Goal: Task Accomplishment & Management: Complete application form

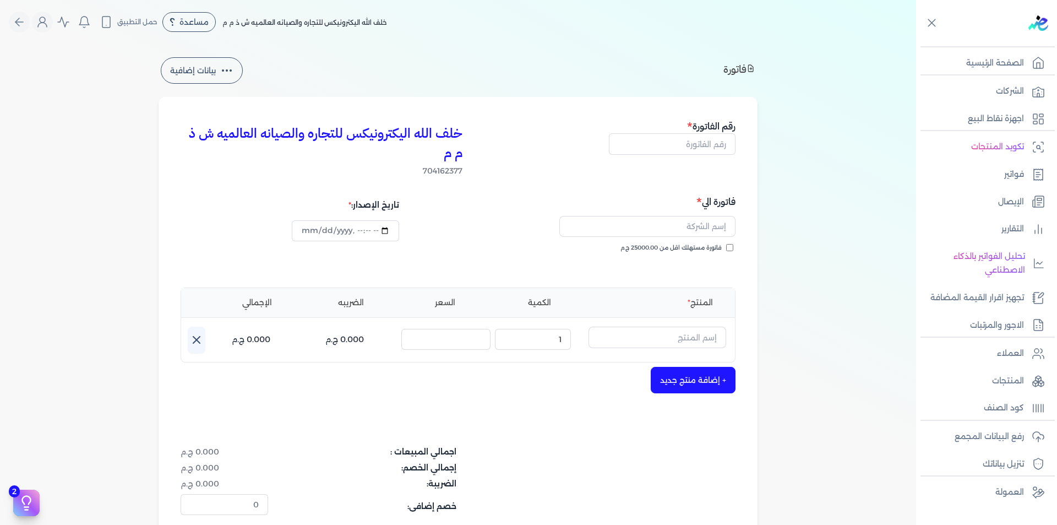
select select "EGP"
select select "B"
select select "EGS"
click at [1019, 350] on p "العملاء" at bounding box center [1010, 353] width 27 height 14
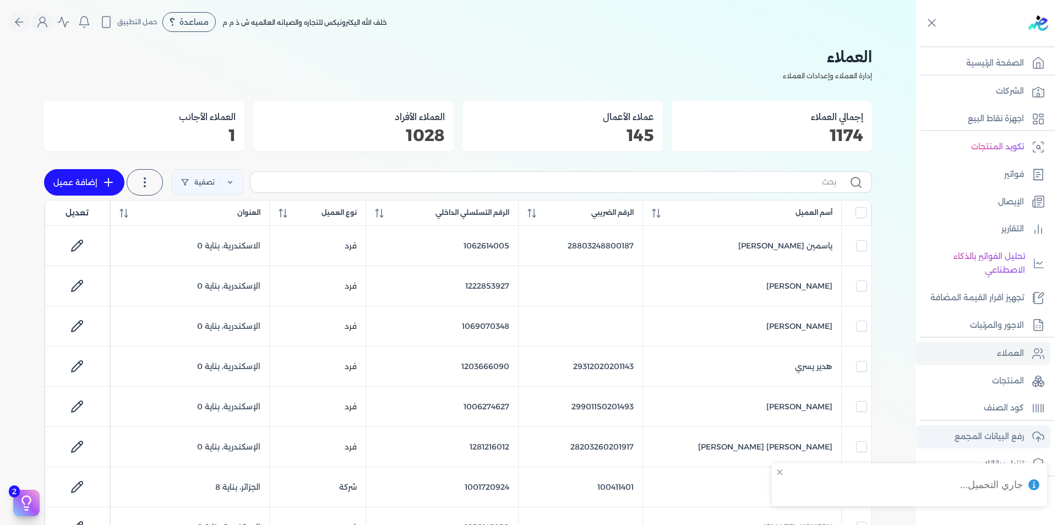
click at [1008, 438] on p "رفع البيانات المجمع" at bounding box center [988, 436] width 69 height 14
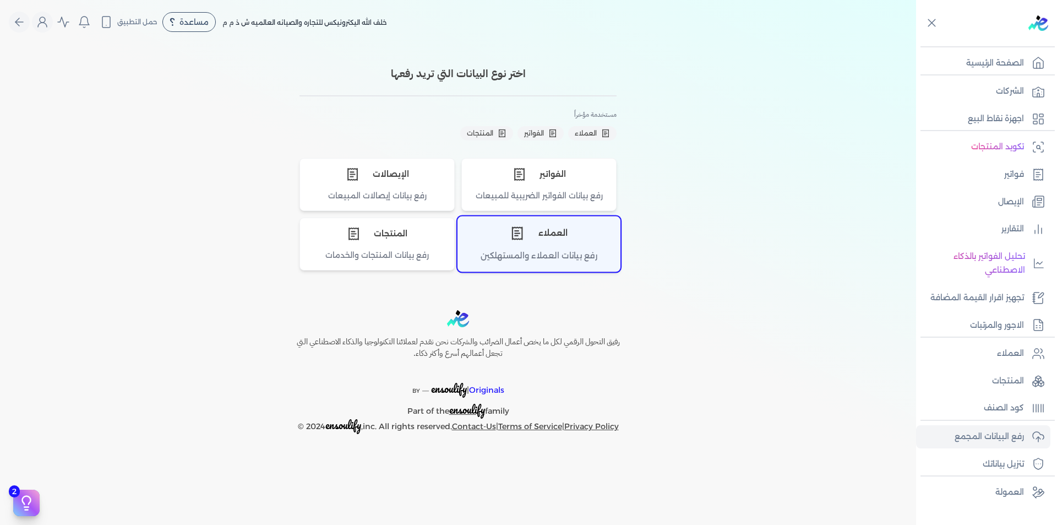
click at [568, 254] on div "رفع بيانات العملاء والمستهلكين" at bounding box center [539, 259] width 162 height 21
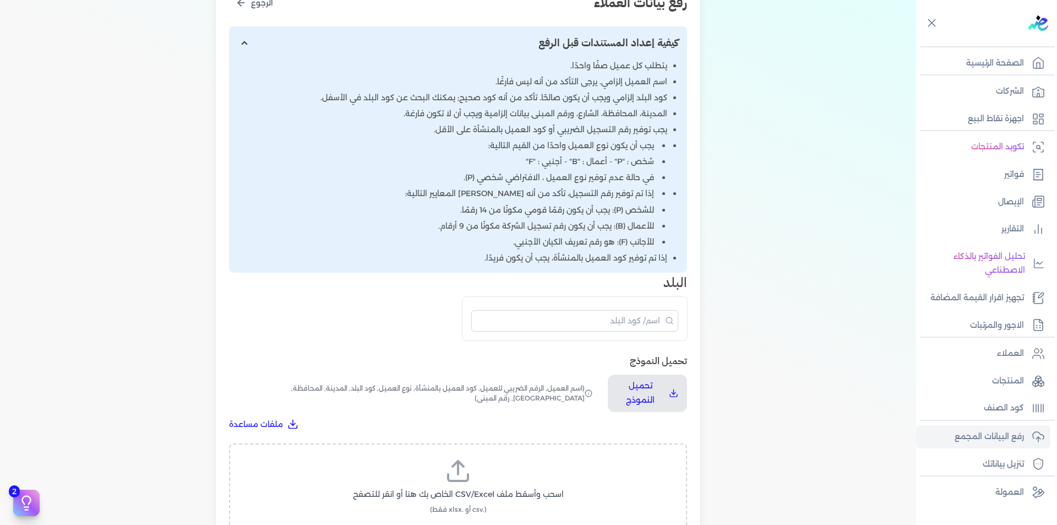
scroll to position [440, 0]
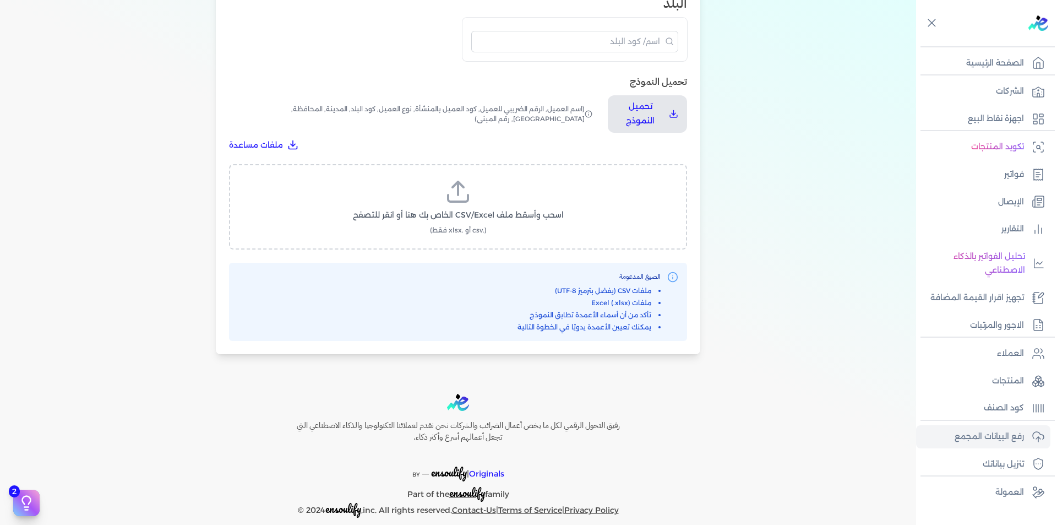
click at [479, 198] on label "اسحب وأسقط ملف CSV/Excel الخاص بك هنا أو انقر للتصفح (.csv أو .xlsx فقط)" at bounding box center [457, 206] width 429 height 57
click at [0, 0] on input "اسحب وأسقط ملف CSV/Excel الخاص بك هنا أو انقر للتصفح (.csv أو .xlsx فقط)" at bounding box center [0, 0] width 0 height 0
click at [471, 206] on label "اسحب وأسقط ملف CSV/Excel الخاص بك هنا أو انقر للتصفح (.csv أو .xlsx فقط)" at bounding box center [457, 206] width 429 height 57
click at [0, 0] on input "اسحب وأسقط ملف CSV/Excel الخاص بك هنا أو انقر للتصفح (.csv أو .xlsx فقط)" at bounding box center [0, 0] width 0 height 0
click at [482, 221] on span "تحميل الملف" at bounding box center [491, 226] width 46 height 12
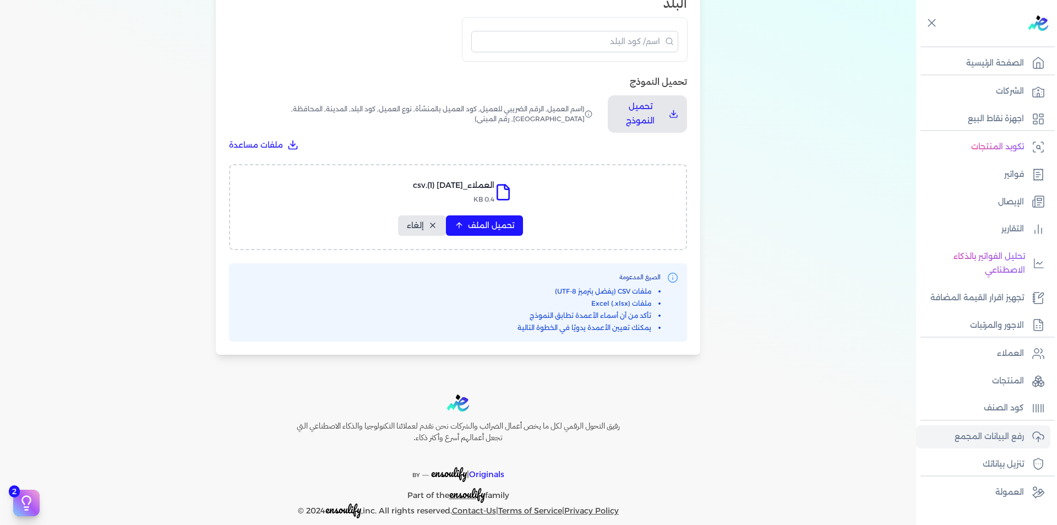
select select "أسم العميل"
select select "الرقم الضريبي"
select select "الرقم التسلسلي الداخلي"
select select "نوع العميل"
select select "كود البلد"
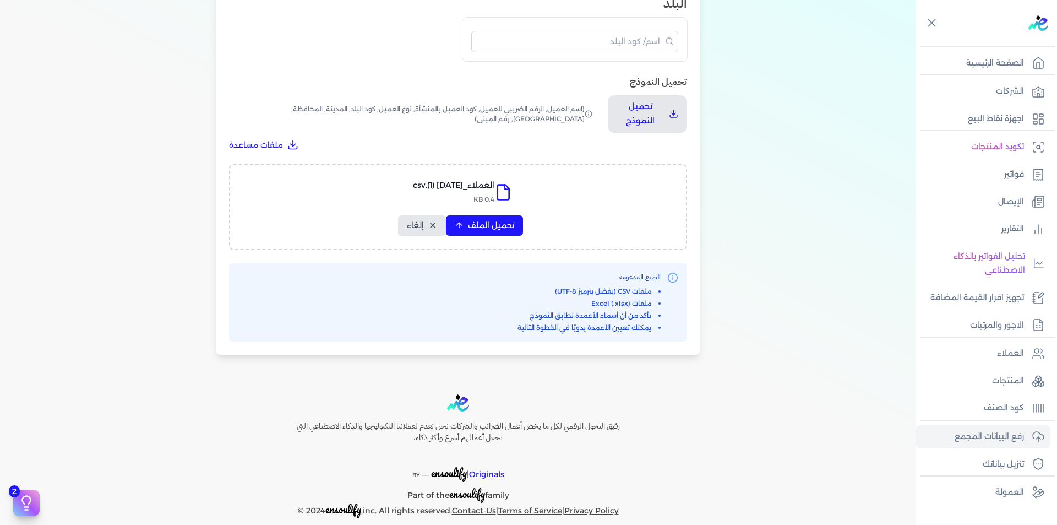
select select "city"
select select "المحافظة"
select select "الشارع"
select select "رقم المبنى"
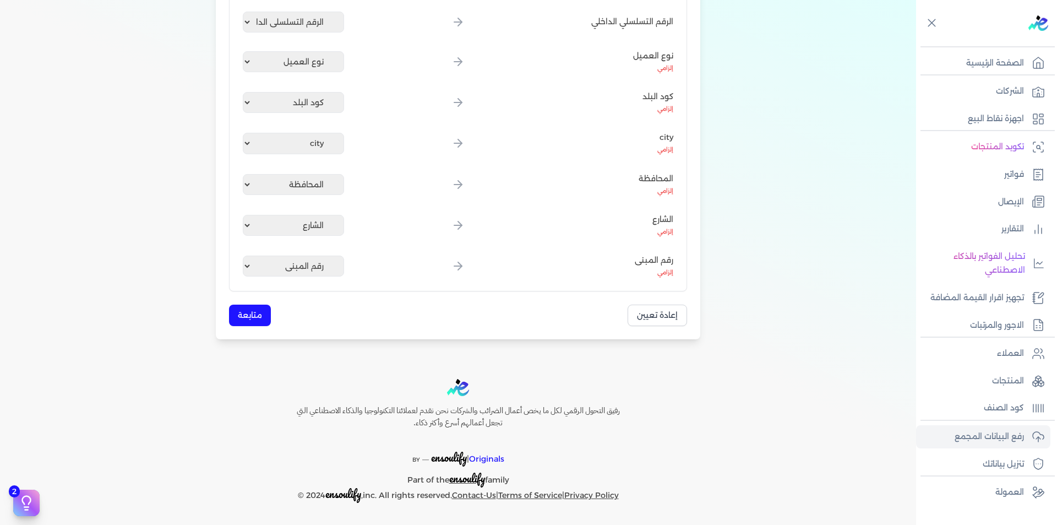
scroll to position [323, 0]
click at [252, 313] on button "متابعة" at bounding box center [250, 314] width 42 height 21
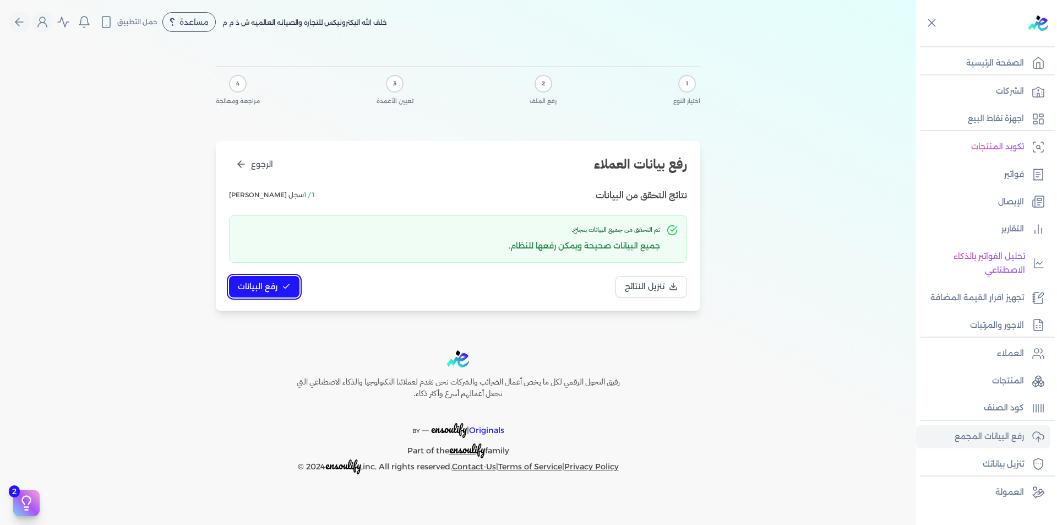
click at [282, 290] on icon at bounding box center [286, 286] width 9 height 9
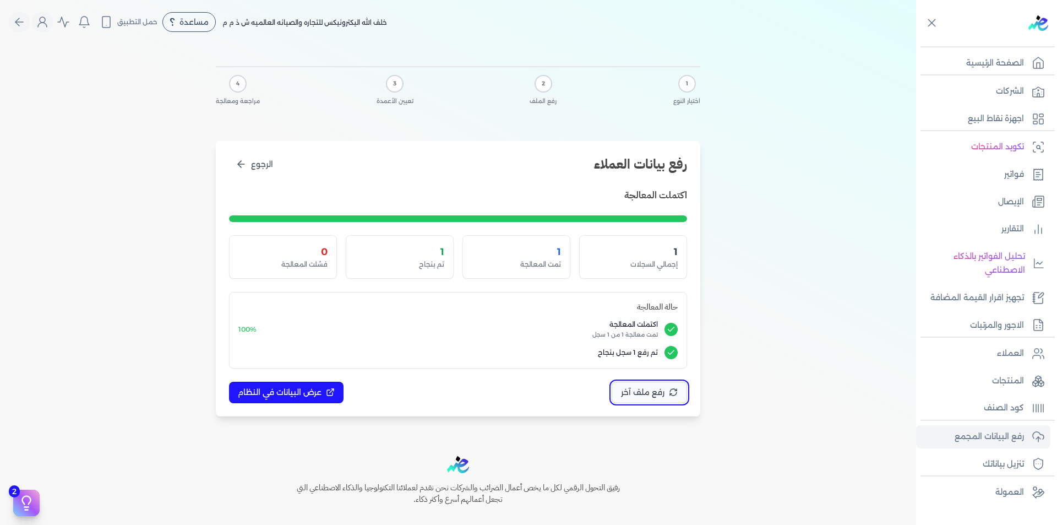
click at [662, 396] on span "رفع ملف آخر" at bounding box center [642, 392] width 43 height 12
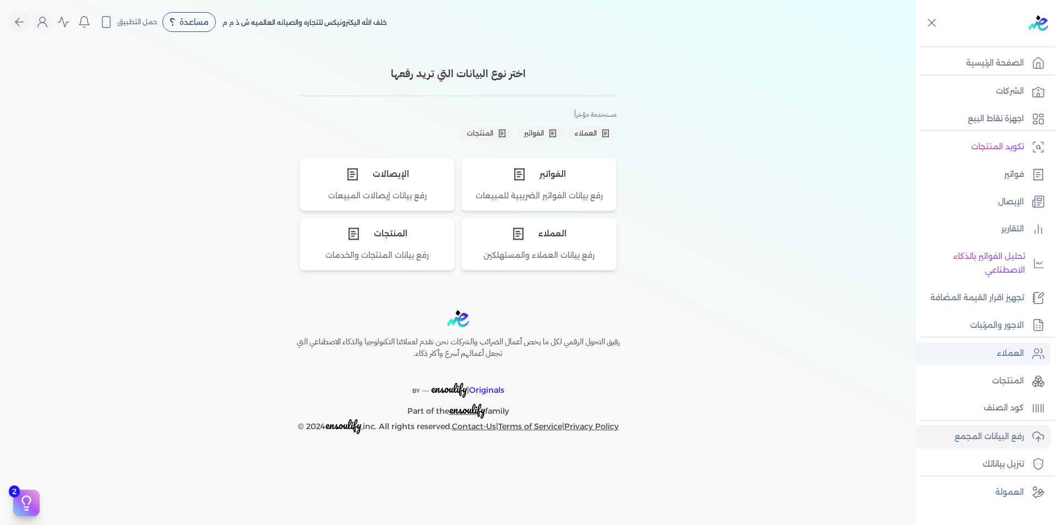
click at [1025, 353] on link "العملاء" at bounding box center [983, 353] width 134 height 23
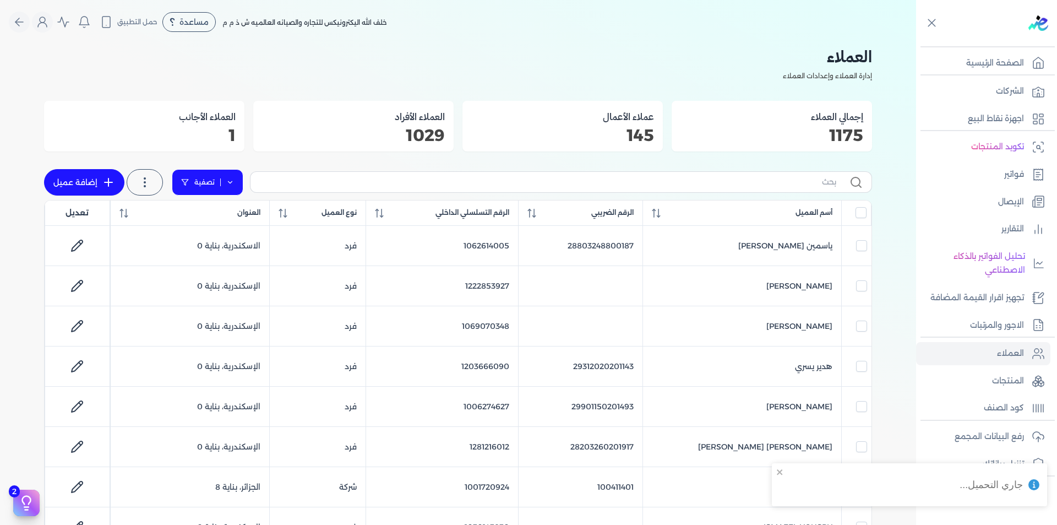
click at [229, 181] on icon at bounding box center [230, 182] width 8 height 8
click at [227, 216] on button "اضافة تصفية" at bounding box center [216, 217] width 67 height 13
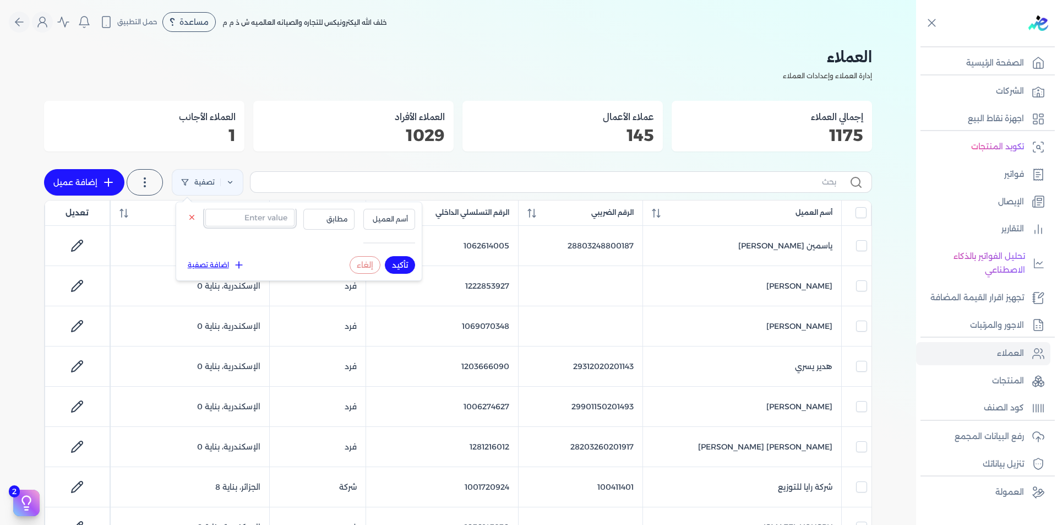
click at [272, 218] on input "text" at bounding box center [249, 218] width 89 height 18
paste input "329667696"
type input "329667696"
click at [396, 221] on span "أسم العميل" at bounding box center [388, 219] width 37 height 10
click at [396, 254] on li "الرقم الضريبي" at bounding box center [367, 253] width 84 height 10
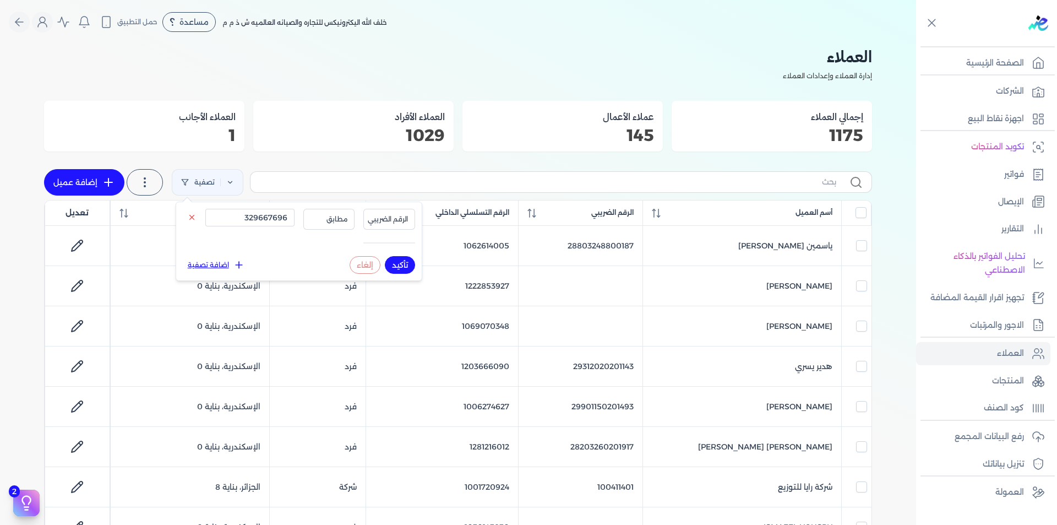
click at [400, 266] on button "تأكيد" at bounding box center [400, 265] width 30 height 18
checkbox input "false"
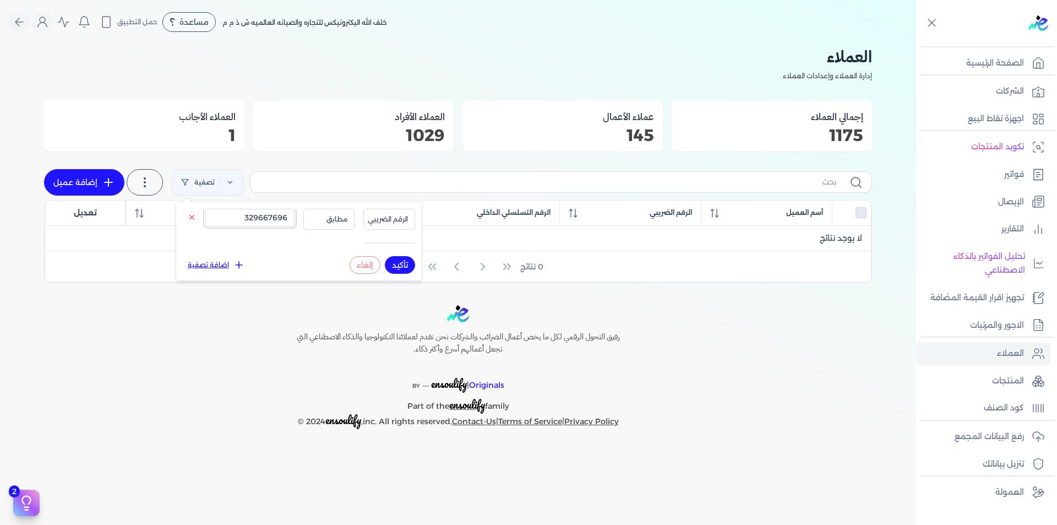
click at [270, 223] on input "329667696" at bounding box center [249, 218] width 89 height 18
paste input "562205659"
type input "562205659"
click at [396, 263] on button "تأكيد" at bounding box center [400, 265] width 30 height 18
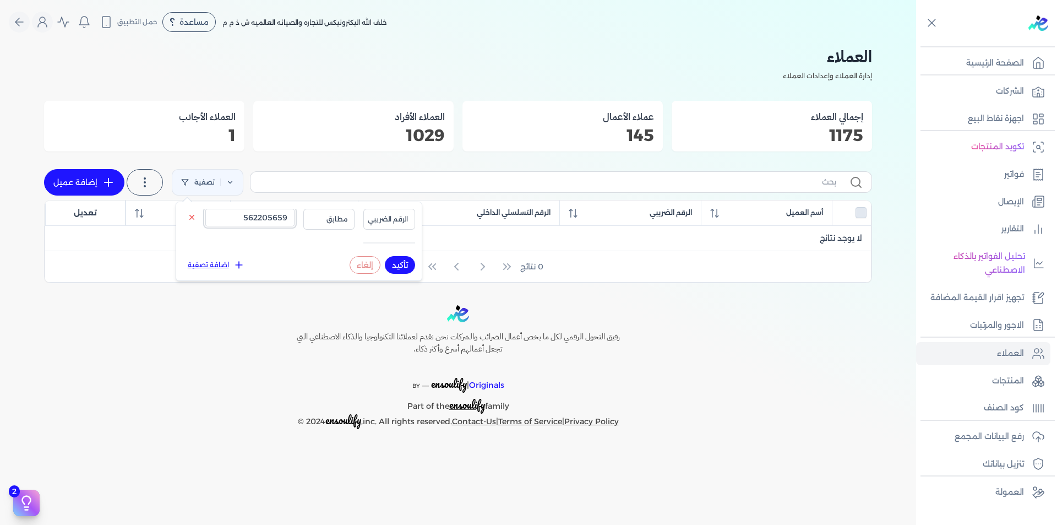
click at [268, 216] on input "562205659" at bounding box center [249, 218] width 89 height 18
click at [189, 215] on icon at bounding box center [192, 217] width 8 height 8
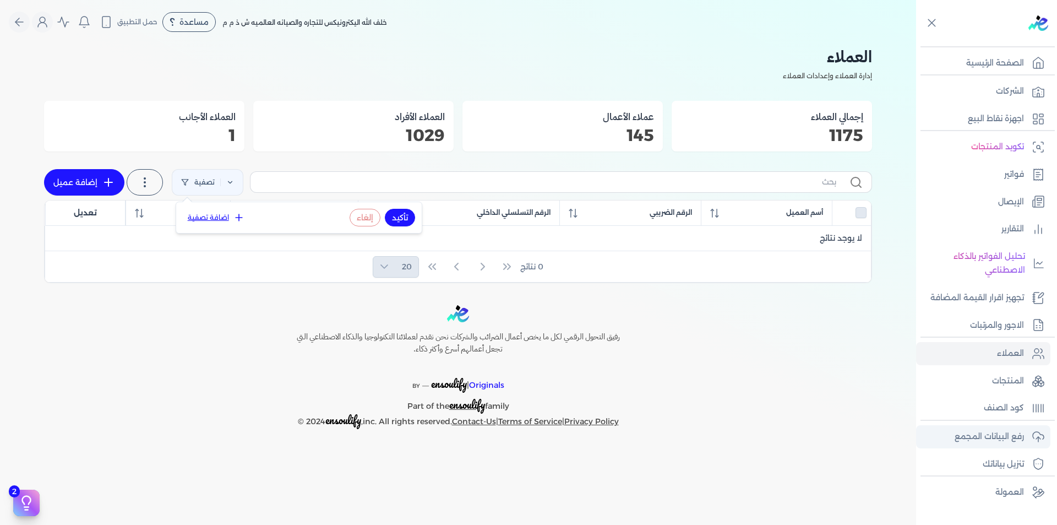
click at [1018, 438] on p "رفع البيانات المجمع" at bounding box center [988, 436] width 69 height 14
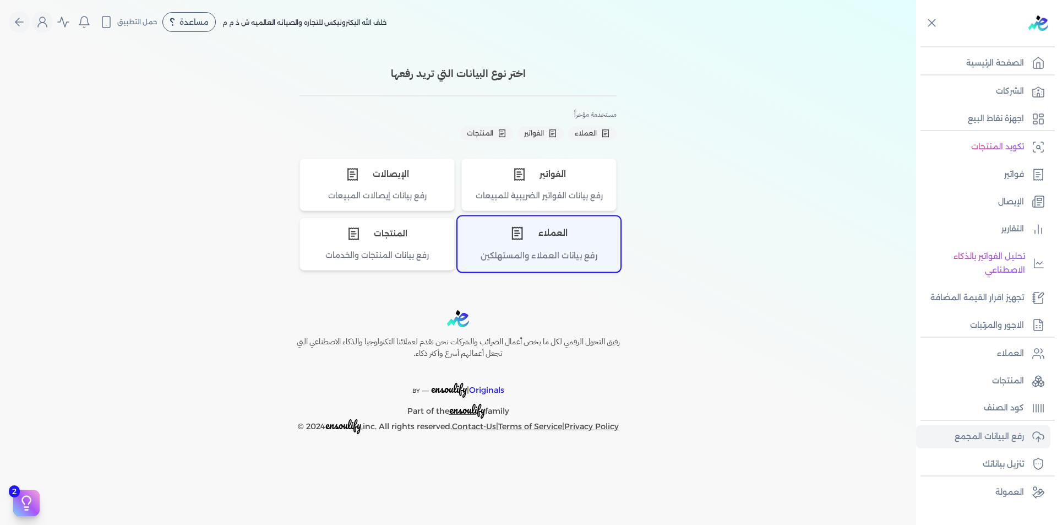
click at [549, 231] on div "العملاء" at bounding box center [539, 233] width 162 height 33
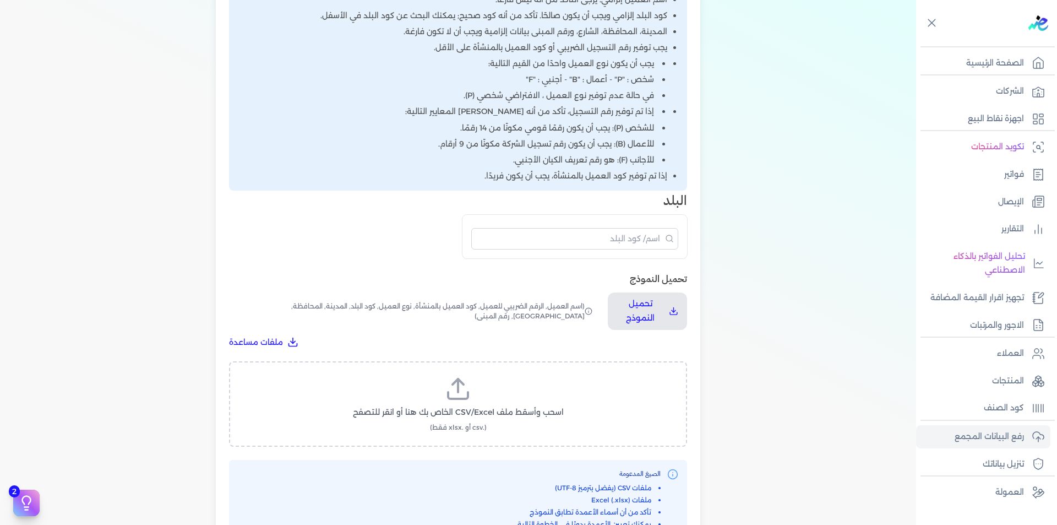
scroll to position [385, 0]
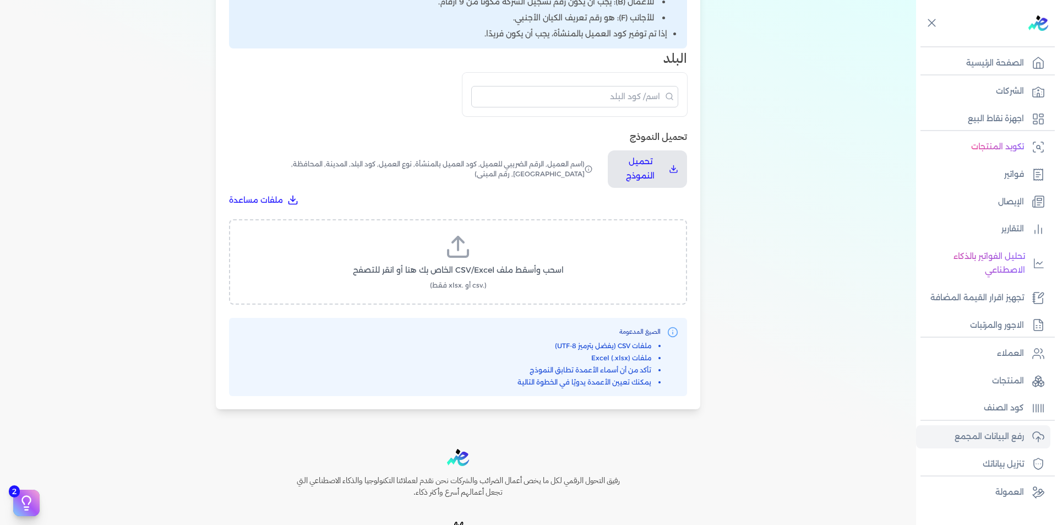
click at [468, 255] on icon at bounding box center [458, 253] width 20 height 7
click at [0, 0] on input "اسحب وأسقط ملف CSV/Excel الخاص بك هنا أو انقر للتصفح (.csv أو .xlsx فقط)" at bounding box center [0, 0] width 0 height 0
click at [467, 277] on button "تحميل الملف" at bounding box center [484, 280] width 77 height 20
select select "أسم العميل"
select select "الرقم الضريبي"
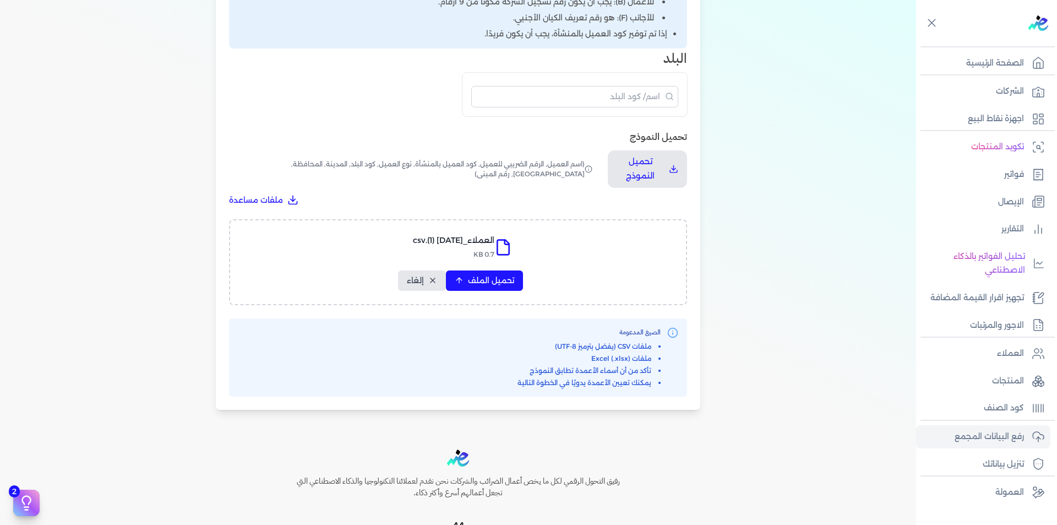
select select "الرقم التسلسلي الداخلي"
select select "نوع العميل"
select select "كود البلد"
select select "city"
select select "المحافظة"
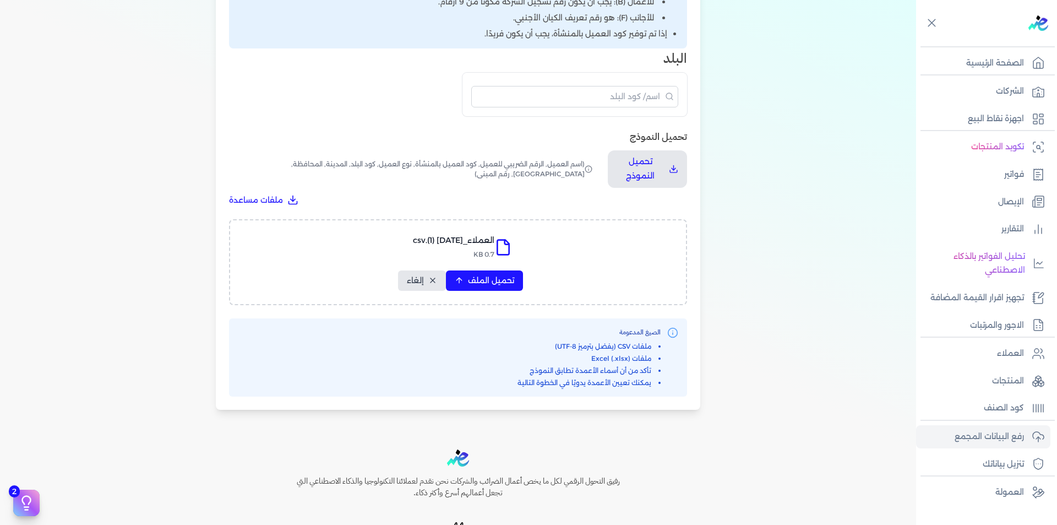
select select "الشارع"
select select "رقم المبنى"
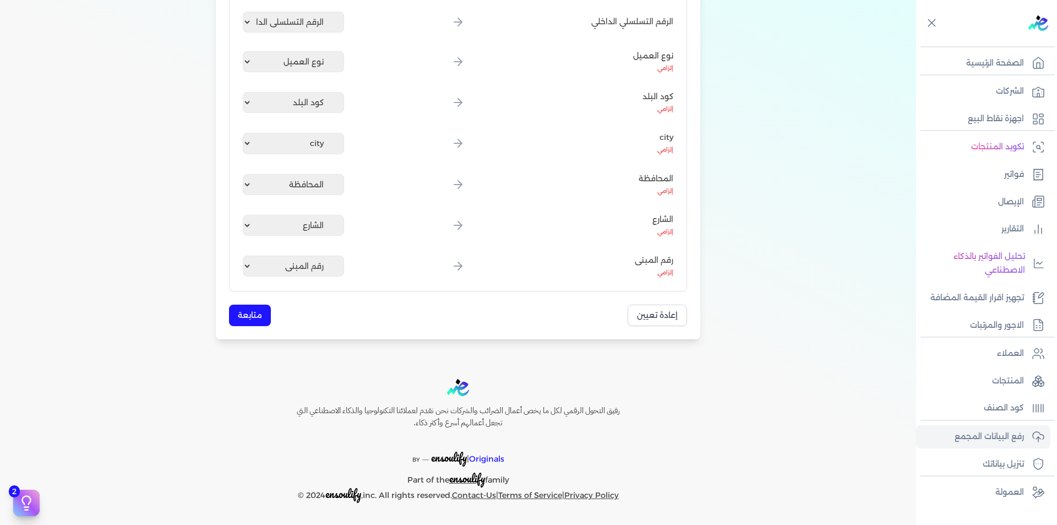
scroll to position [323, 0]
click at [248, 311] on button "متابعة" at bounding box center [250, 314] width 42 height 21
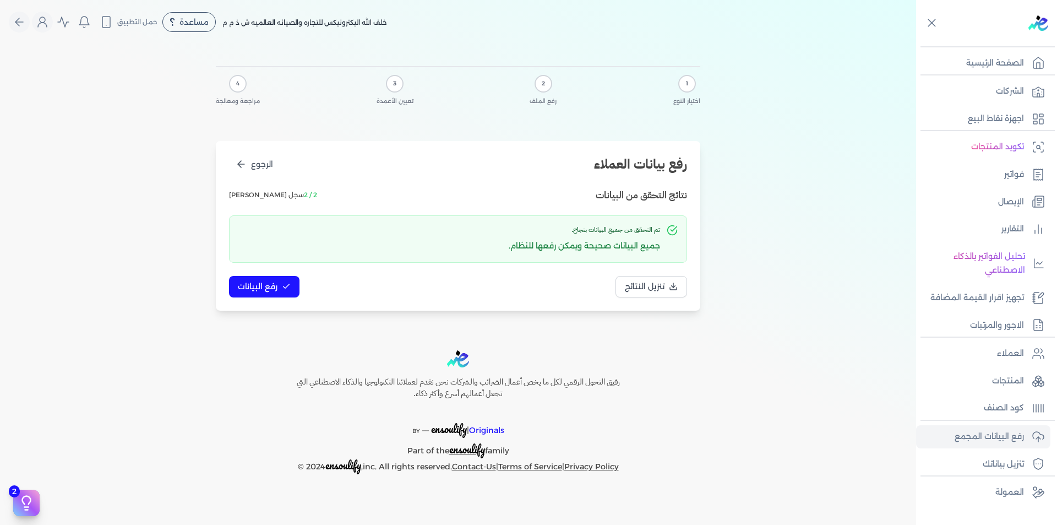
scroll to position [0, 0]
click at [265, 287] on span "رفع البيانات" at bounding box center [258, 287] width 40 height 12
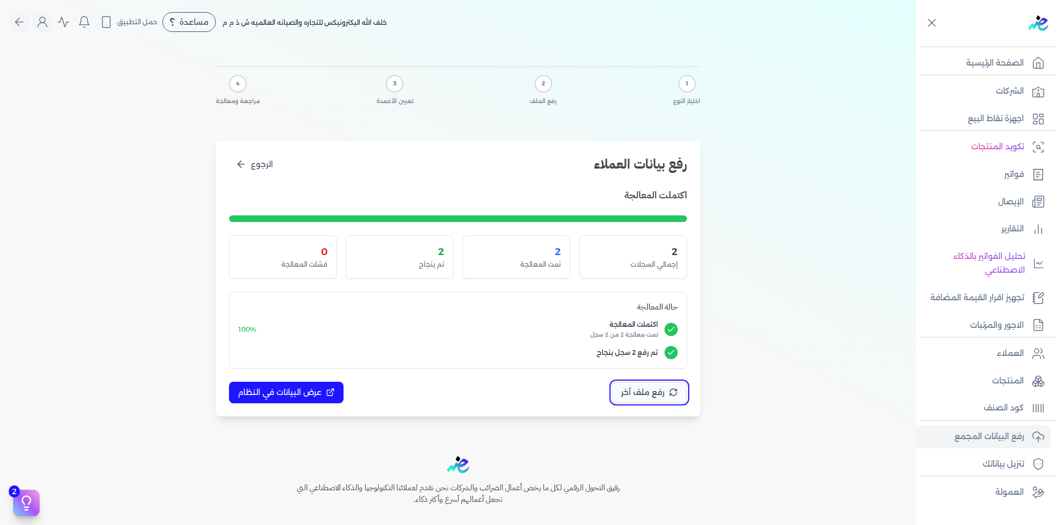
click at [631, 397] on span "رفع ملف آخر" at bounding box center [642, 392] width 43 height 12
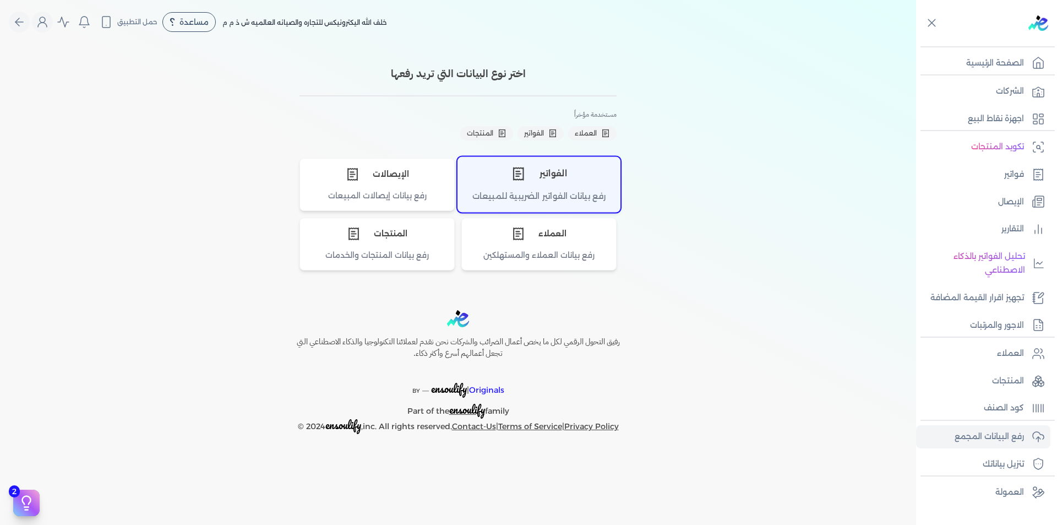
click at [542, 186] on div "الفواتير" at bounding box center [539, 173] width 162 height 33
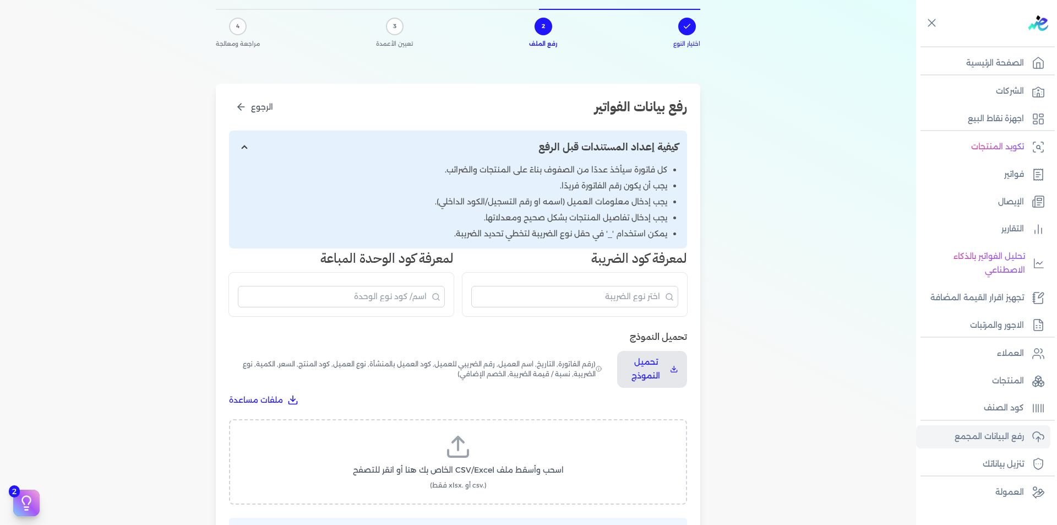
scroll to position [110, 0]
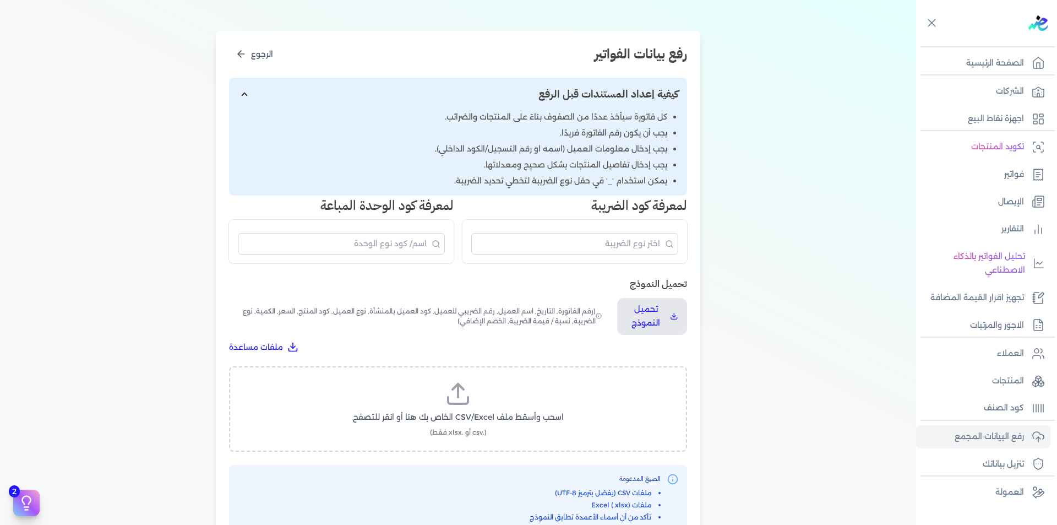
click at [492, 406] on label "اسحب وأسقط ملف CSV/Excel الخاص بك هنا أو انقر للتصفح (.csv أو .xlsx فقط)" at bounding box center [457, 408] width 429 height 57
click at [0, 0] on input "اسحب وأسقط ملف CSV/Excel الخاص بك هنا أو انقر للتصفح (.csv أو .xlsx فقط)" at bounding box center [0, 0] width 0 height 0
click at [498, 428] on span "تحميل الملف" at bounding box center [491, 428] width 46 height 12
select select "رقم الفاتورة"
select select "التاريخ"
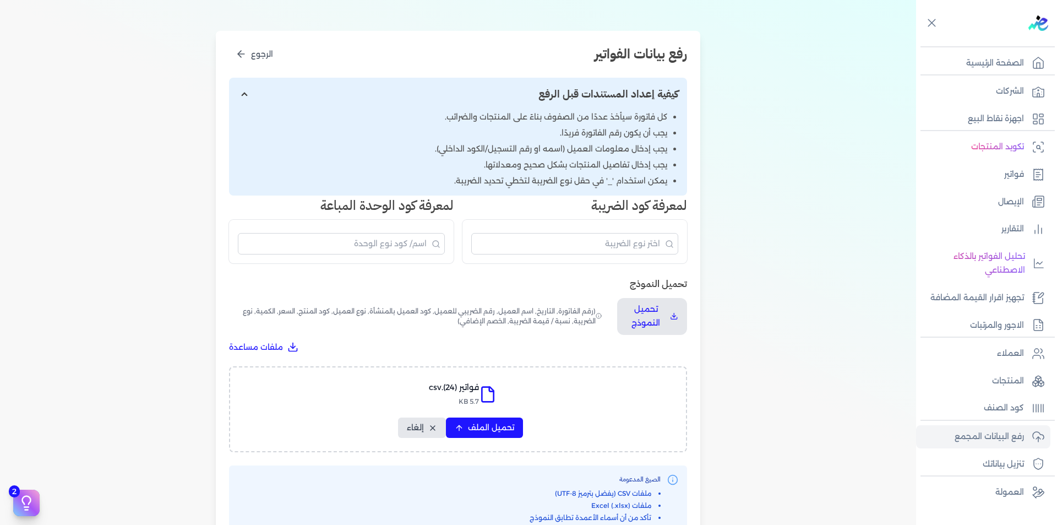
select select "أسم العميل"
select select "الرقم الضريبي"
select select "نوع العميل"
select select "الرقم التسلسلي الداخلي"
select select "وصف البند"
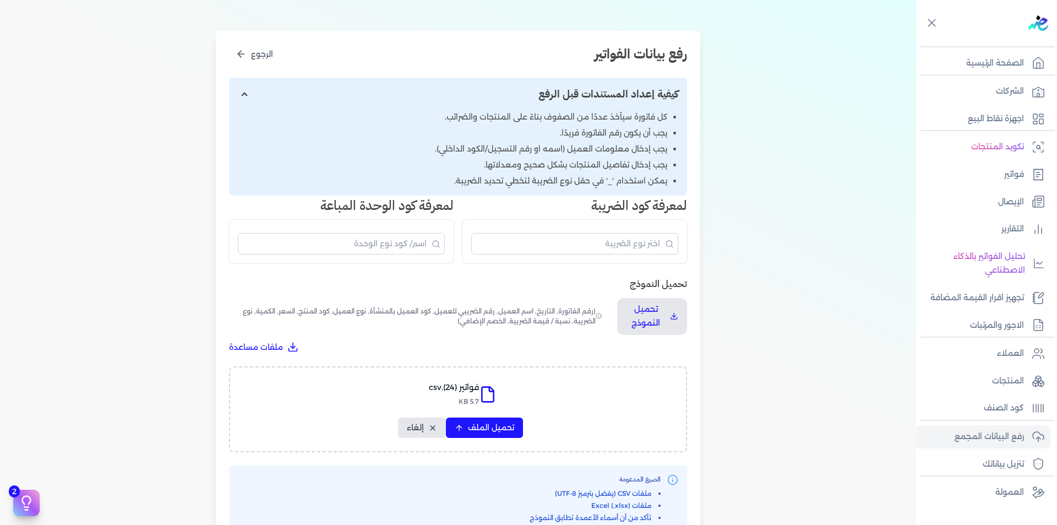
select select "سيريال المنتج"
select select "السعر"
select select "الكمية"
select select "نوع الضريبة"
select select "نسبة / قيمة الضريبة"
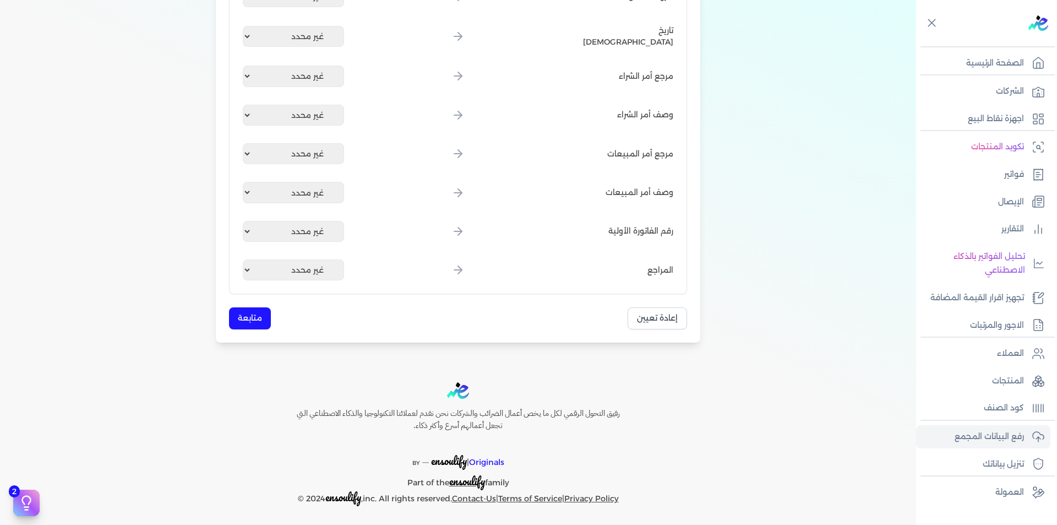
scroll to position [1477, 0]
click at [261, 320] on button "متابعة" at bounding box center [250, 317] width 42 height 21
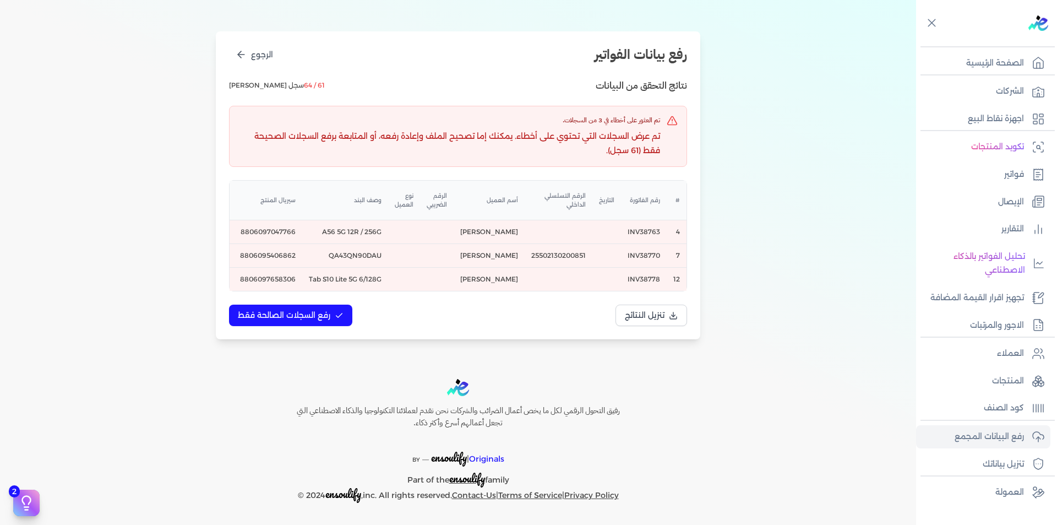
scroll to position [0, 0]
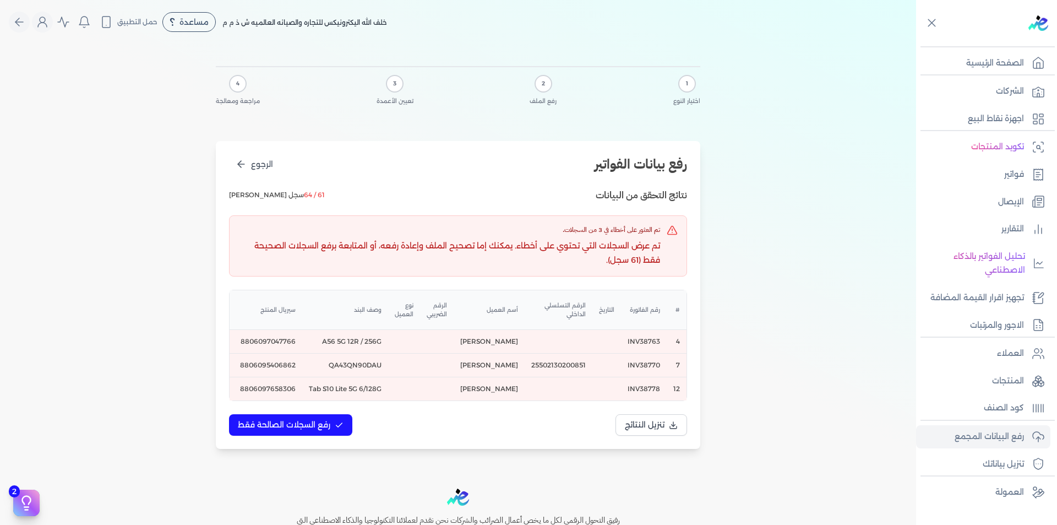
click at [561, 400] on div "# رقم الفاتورة التاريخ الرقم التسلسلي الداخلي أسم العميل الرقم الضريبي نوع العم…" at bounding box center [458, 345] width 457 height 110
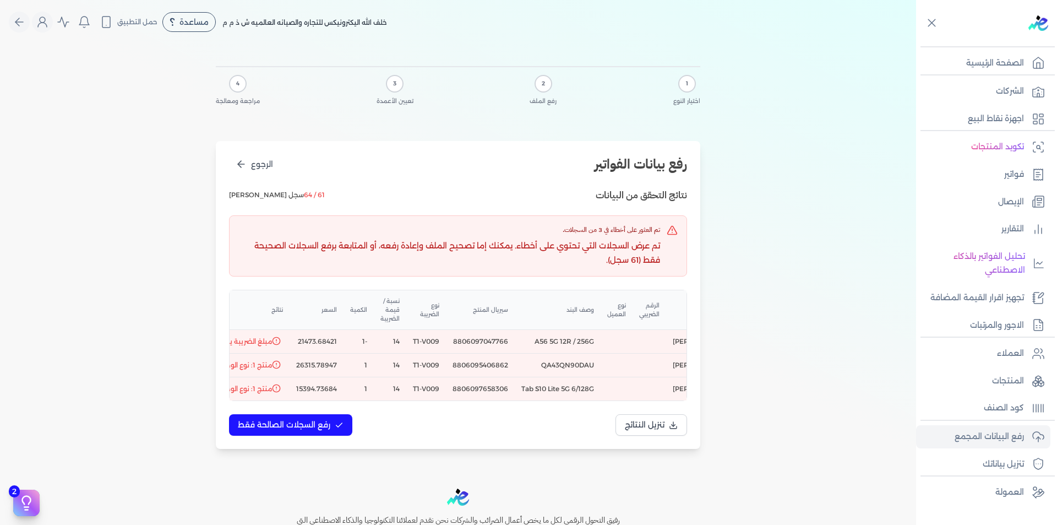
scroll to position [0, -291]
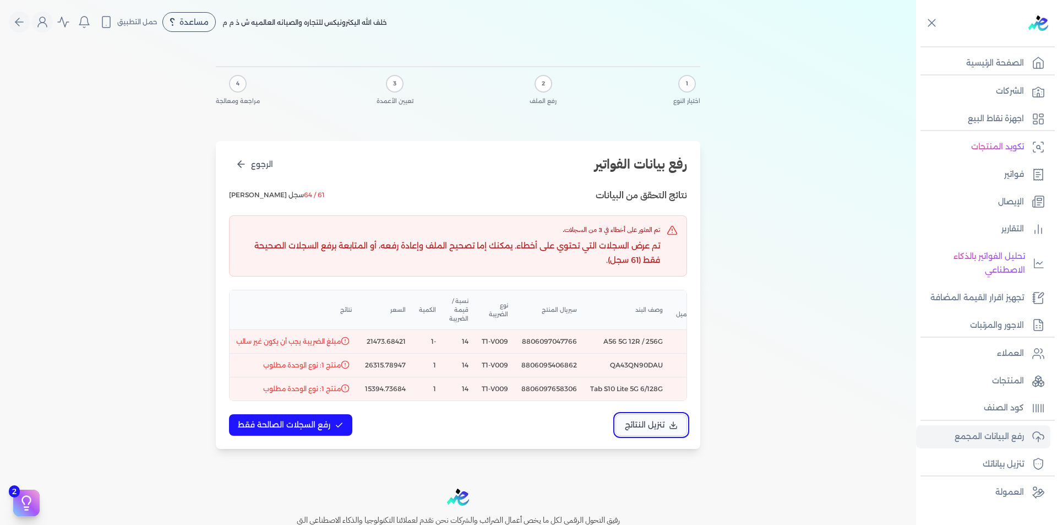
click at [662, 430] on span "تنزيل النتائج" at bounding box center [645, 425] width 40 height 12
click at [1005, 383] on p "المنتجات" at bounding box center [1008, 381] width 32 height 14
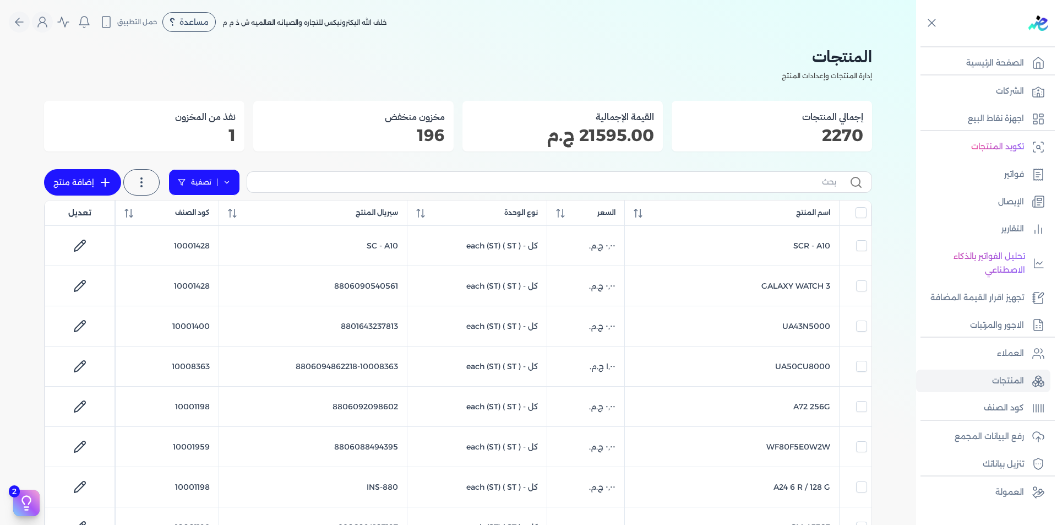
click at [234, 181] on link "تصفية" at bounding box center [204, 182] width 72 height 26
click at [198, 216] on button "اضافة تصفية" at bounding box center [212, 217] width 67 height 13
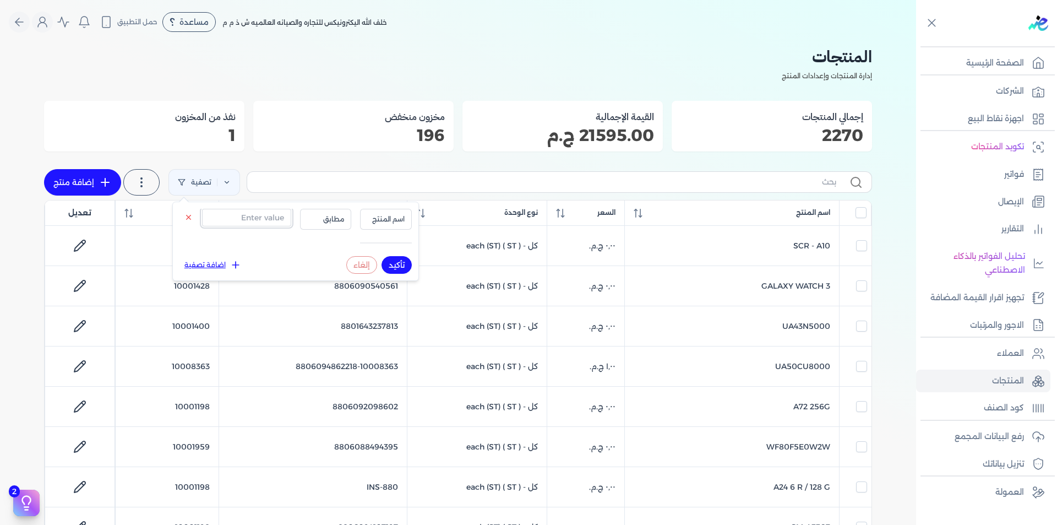
click at [275, 215] on input "text" at bounding box center [246, 218] width 89 height 18
paste input "8806095406862"
type input "8806095406862"
click at [384, 214] on span "اسم المنتج" at bounding box center [385, 219] width 37 height 10
click at [380, 252] on li "سيريال المنتج" at bounding box center [363, 253] width 84 height 10
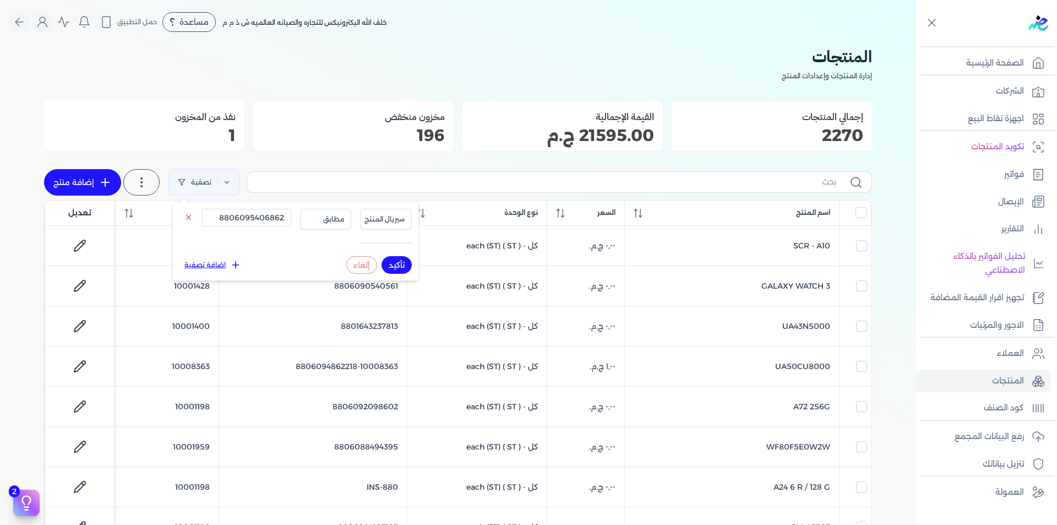
click at [394, 263] on button "تأكيد" at bounding box center [396, 265] width 30 height 18
checkbox input "false"
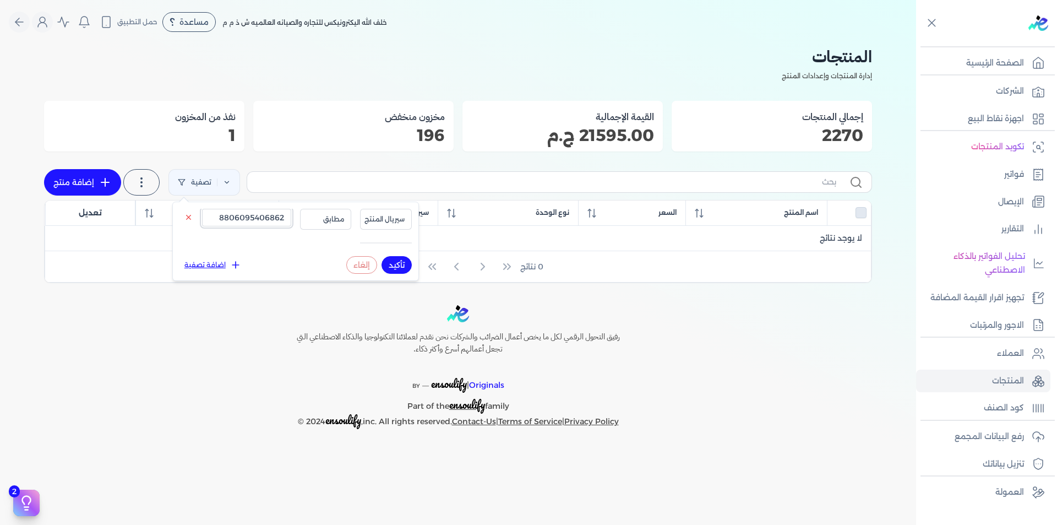
click at [269, 217] on input "8806095406862" at bounding box center [246, 218] width 89 height 18
paste input "7658306"
type input "8806097658306"
click at [403, 264] on button "تأكيد" at bounding box center [396, 265] width 30 height 18
click at [1019, 376] on p "المنتجات" at bounding box center [1008, 381] width 32 height 14
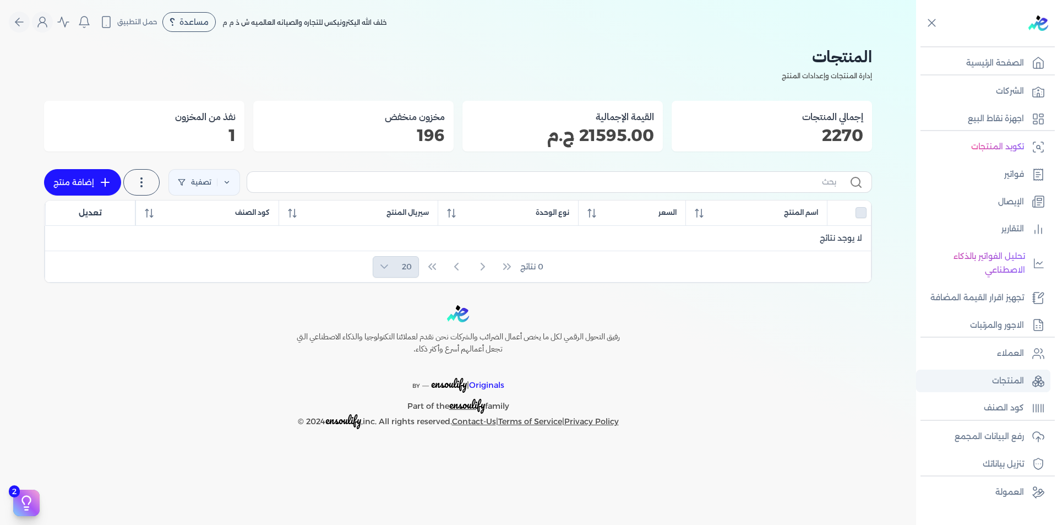
click at [1018, 385] on p "المنتجات" at bounding box center [1008, 381] width 32 height 14
click at [1012, 397] on link "كود الصنف" at bounding box center [983, 407] width 134 height 23
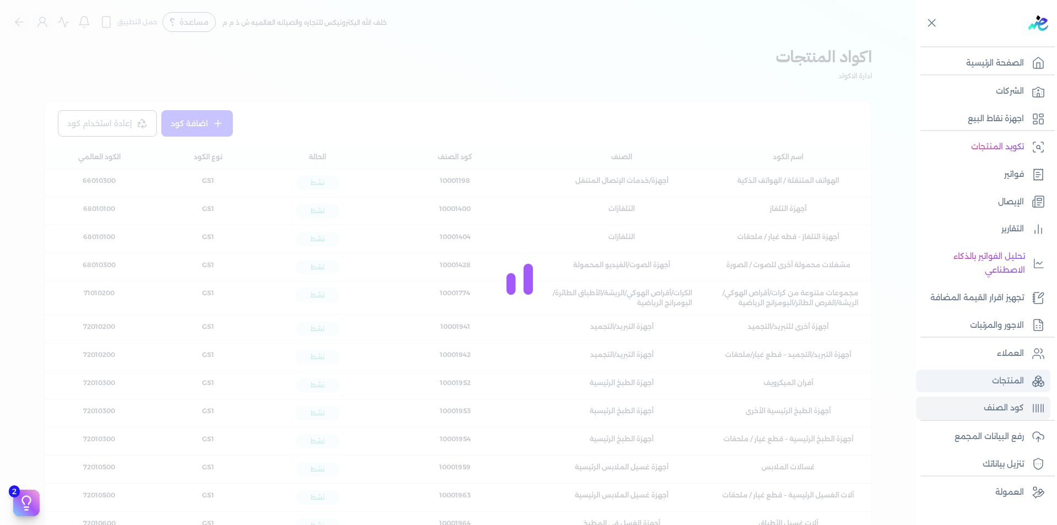
click at [1022, 380] on p "المنتجات" at bounding box center [1008, 381] width 32 height 14
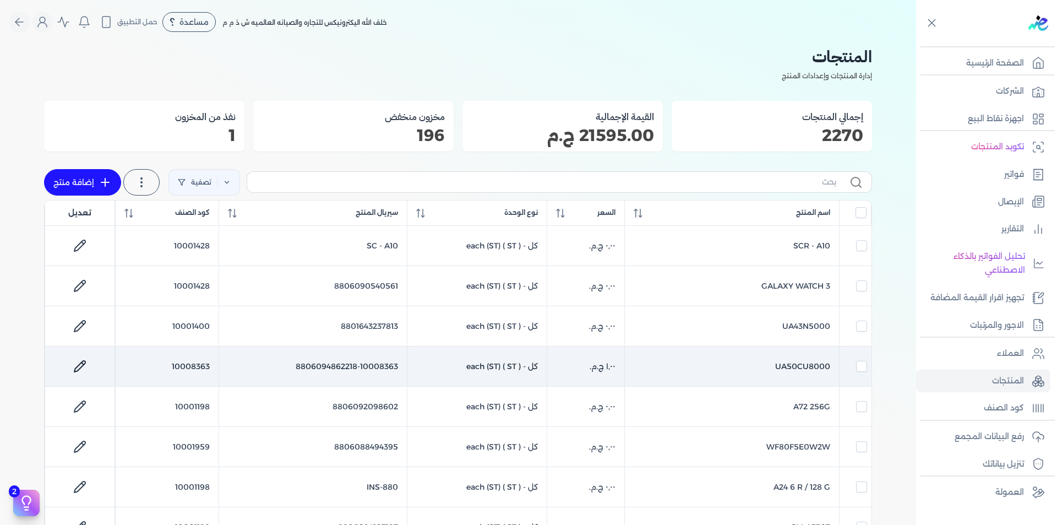
click at [196, 365] on td "10008363" at bounding box center [167, 366] width 103 height 40
checkbox input "false"
checkbox input "true"
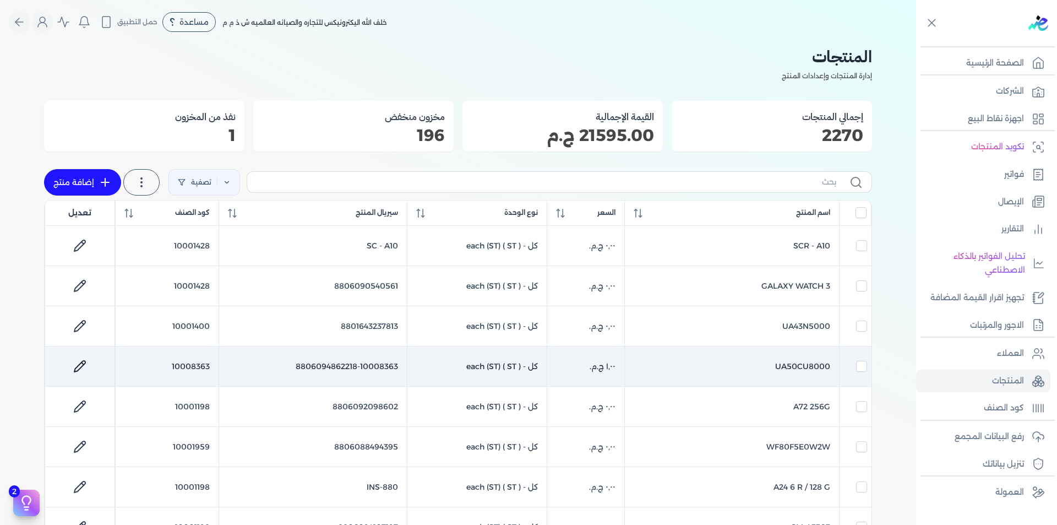
checkbox input "false"
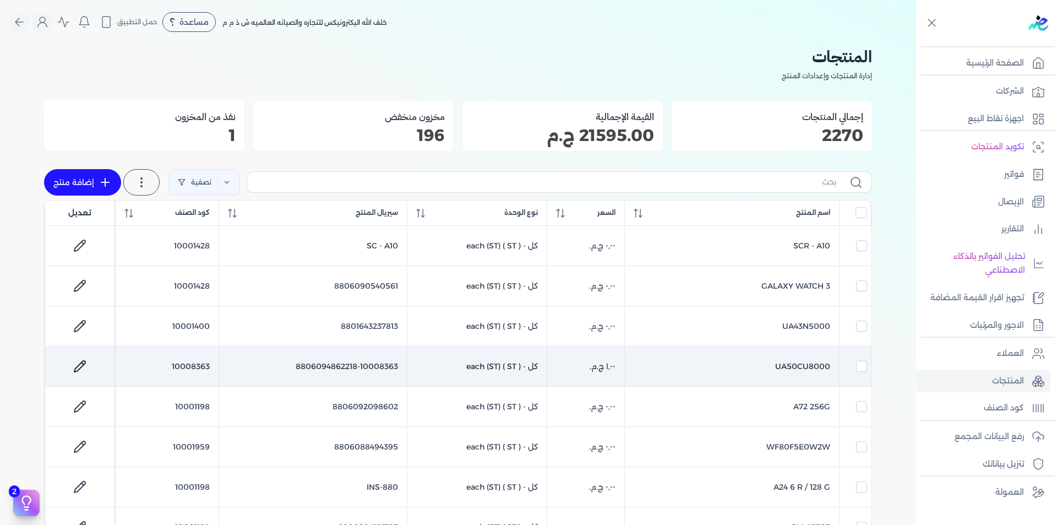
checkbox input "false"
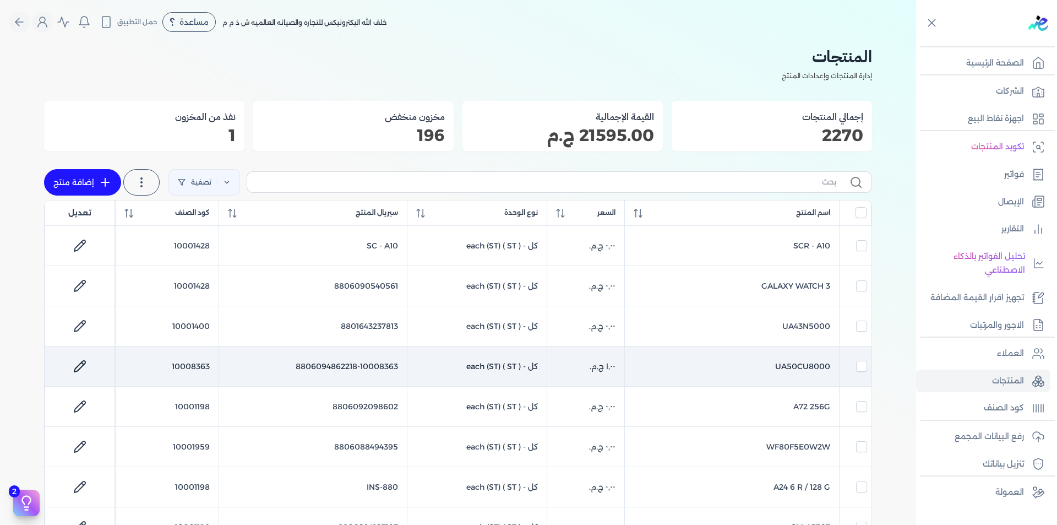
checkbox input "false"
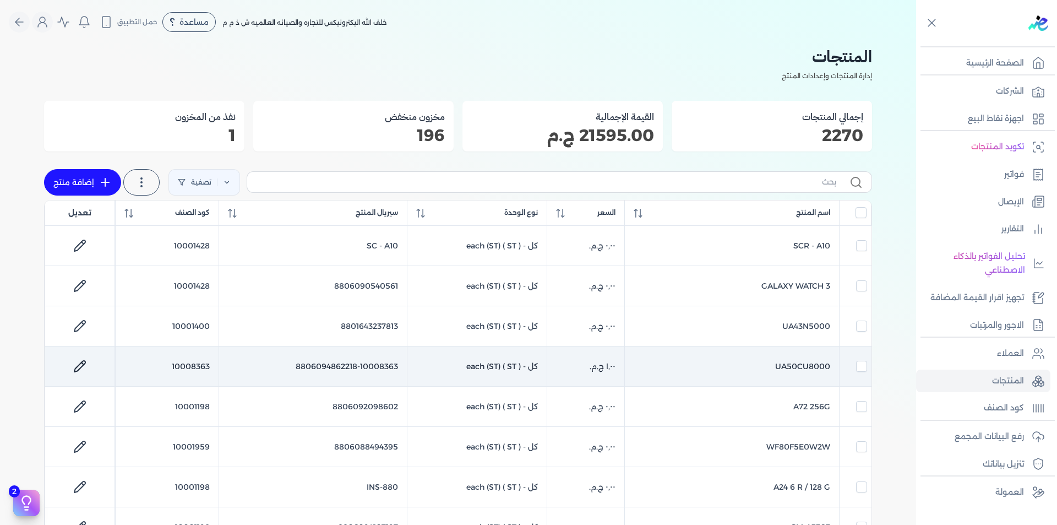
checkbox input "false"
click at [196, 365] on td "10008363" at bounding box center [167, 366] width 103 height 40
checkbox input "false"
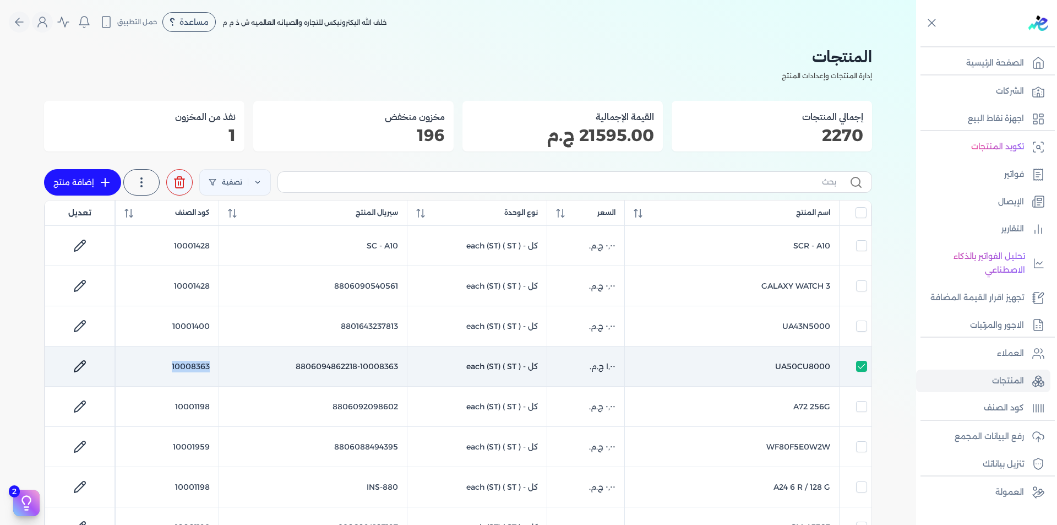
checkbox input "false"
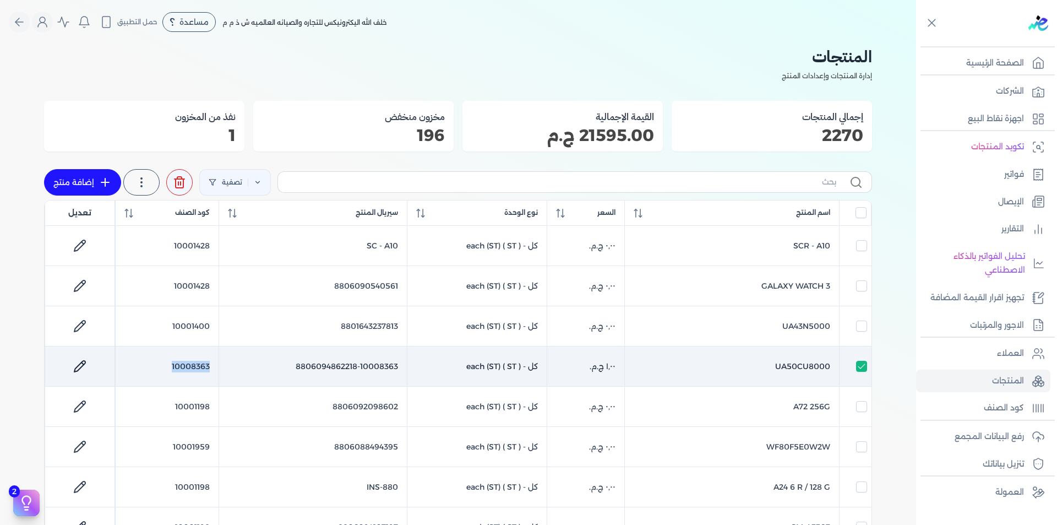
checkbox input "false"
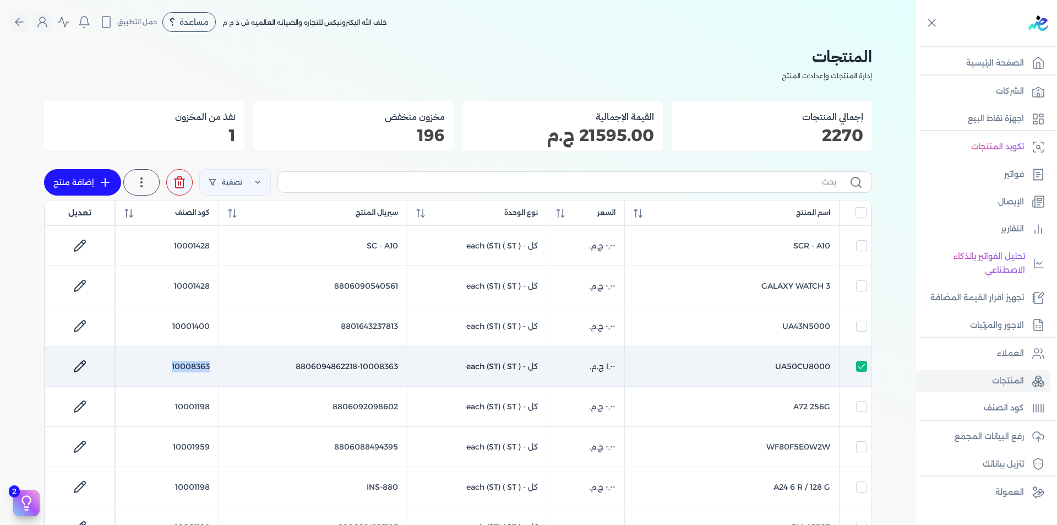
checkbox input "false"
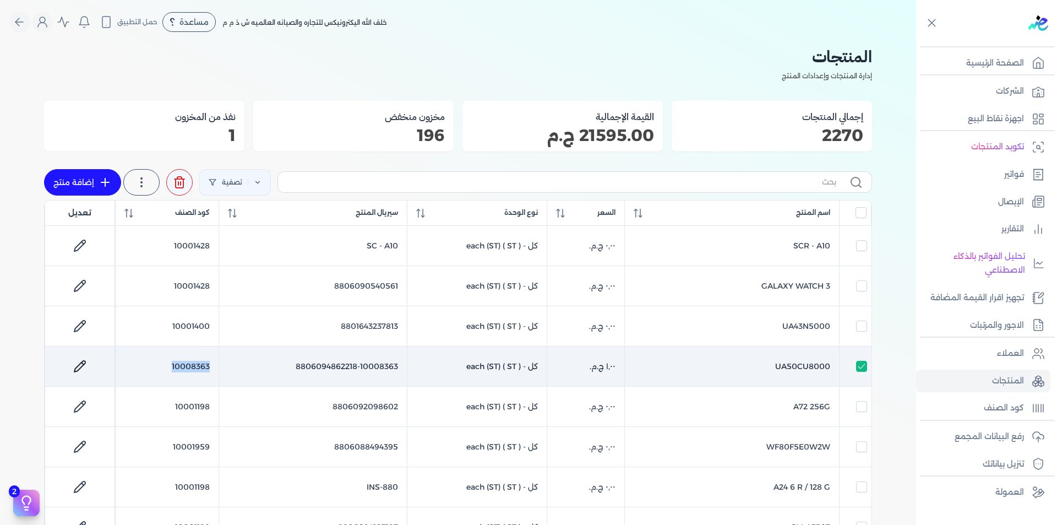
checkbox input "false"
copy td "10008363"
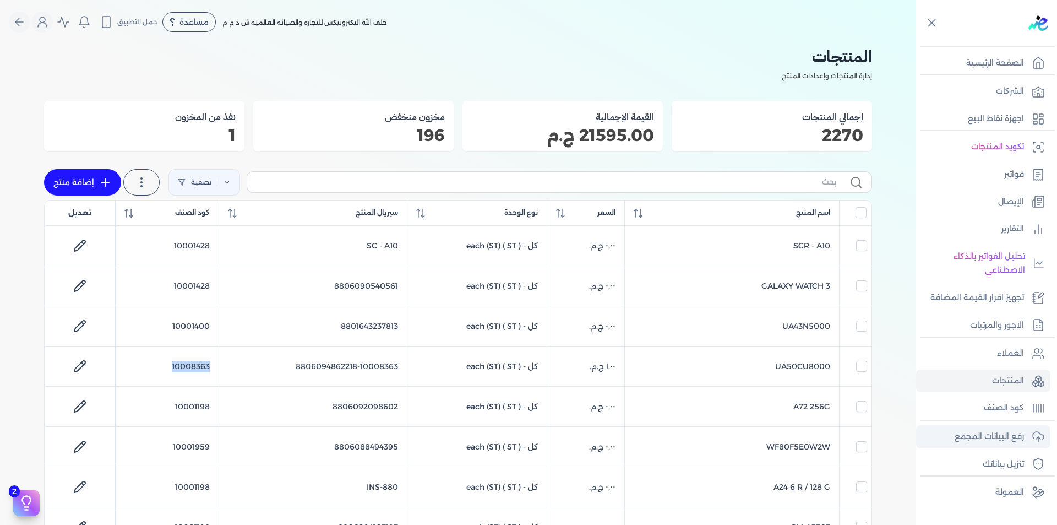
click at [1018, 431] on p "رفع البيانات المجمع" at bounding box center [988, 436] width 69 height 14
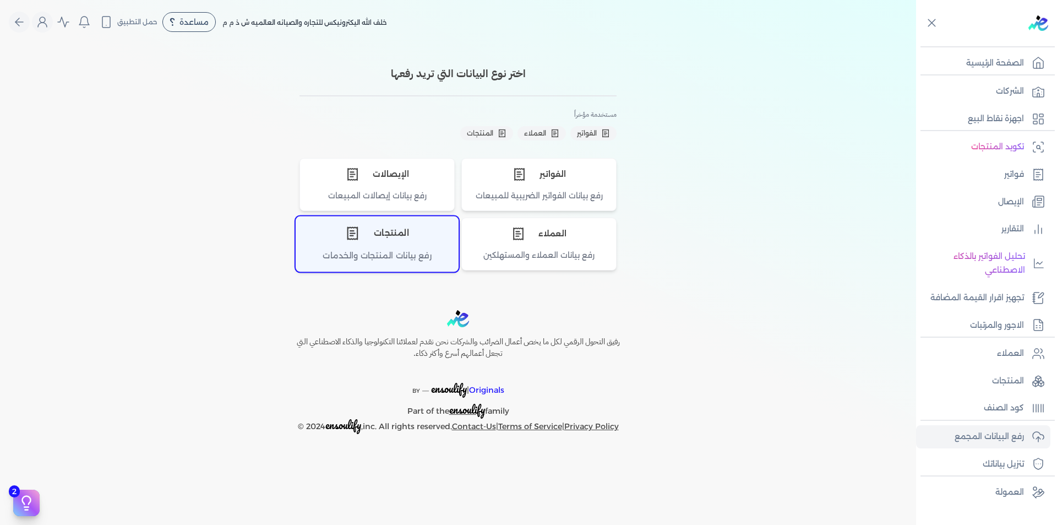
click at [419, 238] on div "المنتجات" at bounding box center [377, 233] width 162 height 33
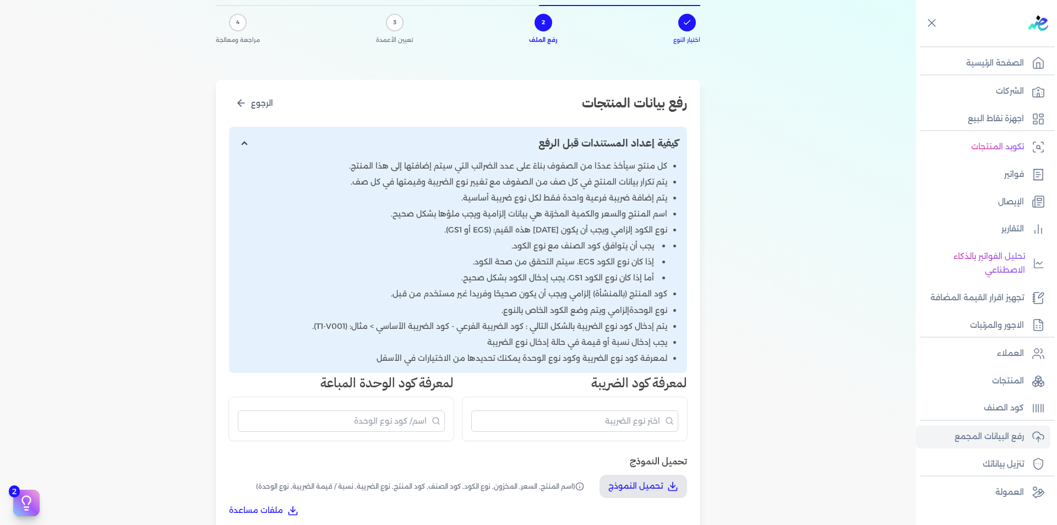
scroll to position [275, 0]
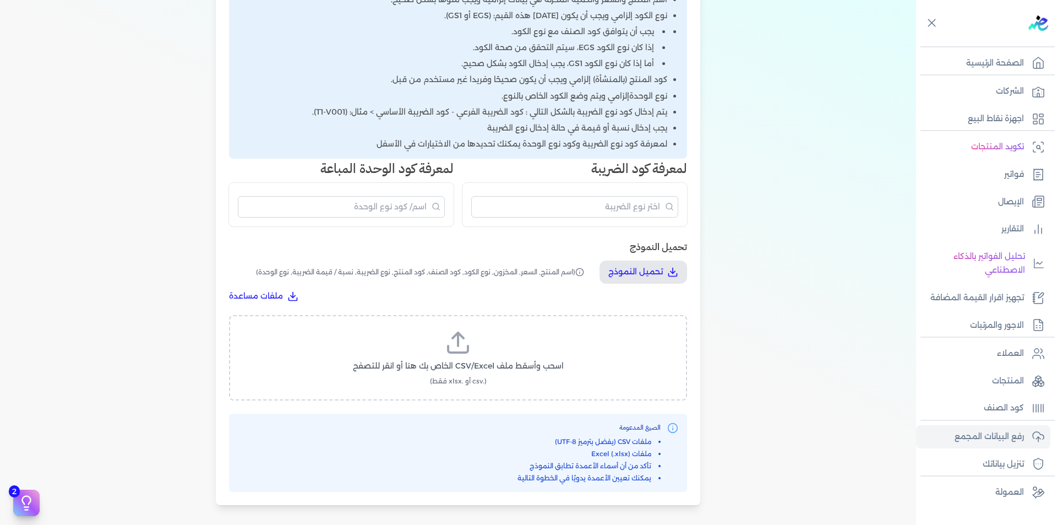
click at [500, 370] on span "اسحب وأسقط ملف CSV/Excel الخاص بك هنا أو انقر للتصفح" at bounding box center [458, 366] width 211 height 12
click at [0, 0] on input "اسحب وأسقط ملف CSV/Excel الخاص بك هنا أو انقر للتصفح (.csv أو .xlsx فقط)" at bounding box center [0, 0] width 0 height 0
click at [482, 380] on span "تحميل الملف" at bounding box center [491, 376] width 46 height 12
select select "اسم المنتج"
select select "السعر"
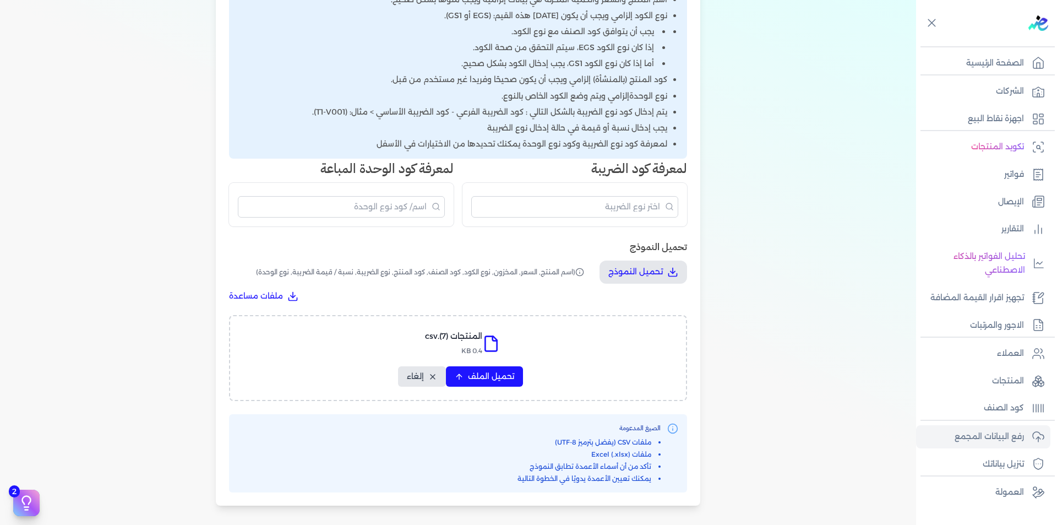
select select "المخزون"
select select "نوع الكود"
select select "كود الصنف"
select select "سيريال المنتج"
select select "نوع الضريبة"
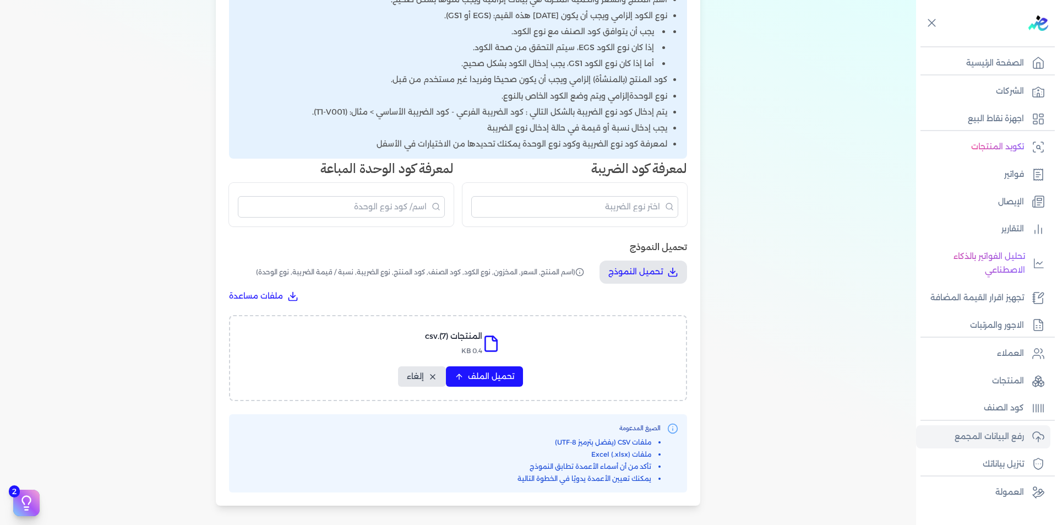
select select "نسبة / قيمة الضريبة"
select select "نوع الوحدة"
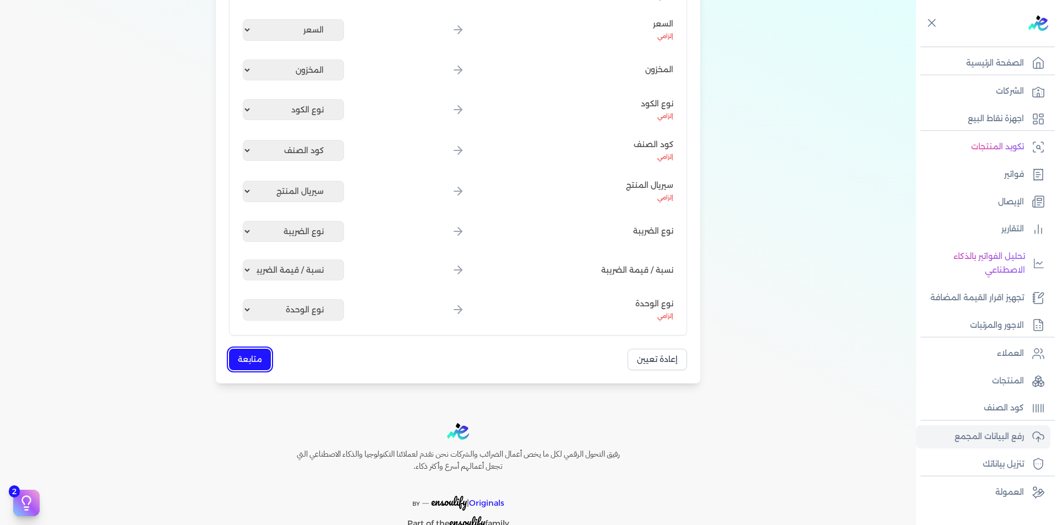
click at [247, 354] on button "متابعة" at bounding box center [250, 358] width 42 height 21
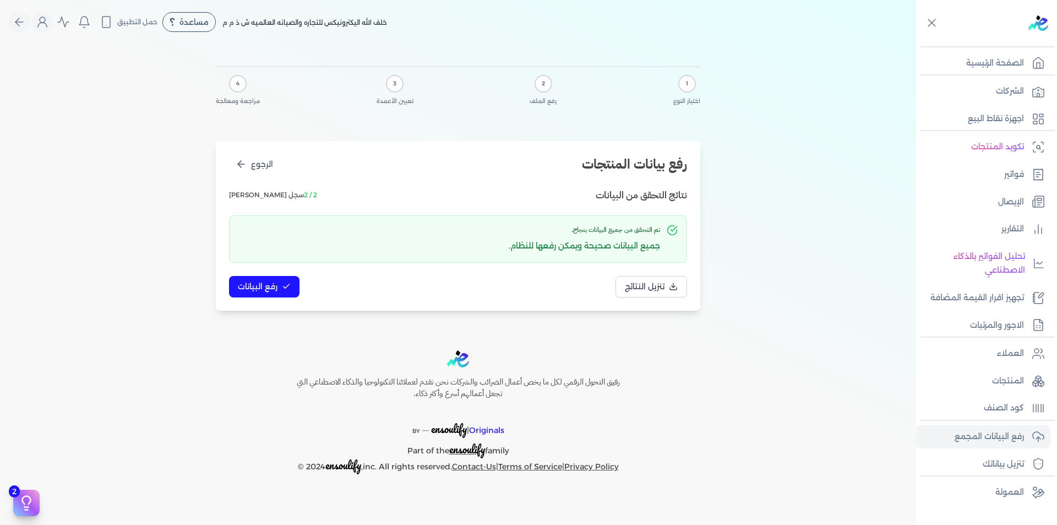
scroll to position [0, 0]
click at [272, 294] on button "رفع البيانات" at bounding box center [264, 286] width 70 height 21
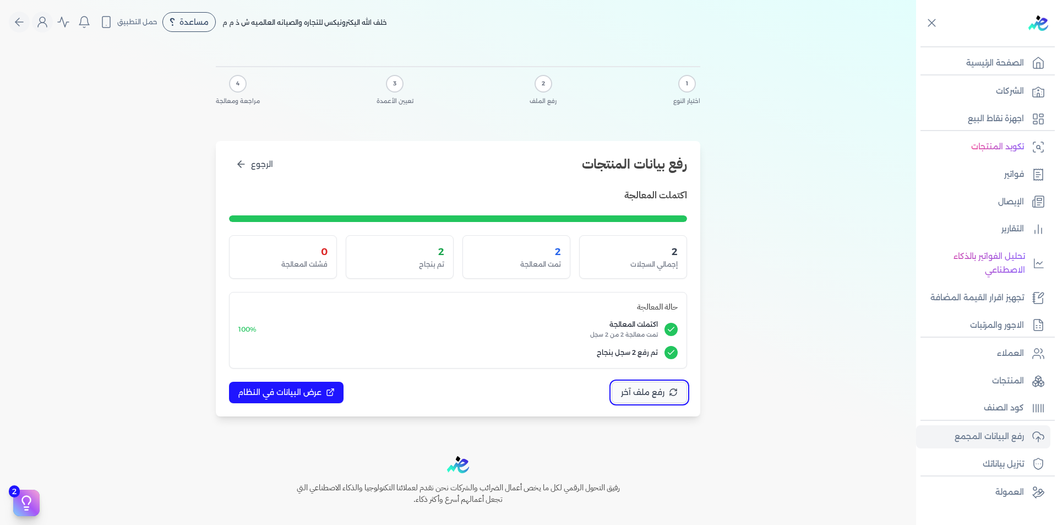
click at [651, 396] on span "رفع ملف آخر" at bounding box center [642, 392] width 43 height 12
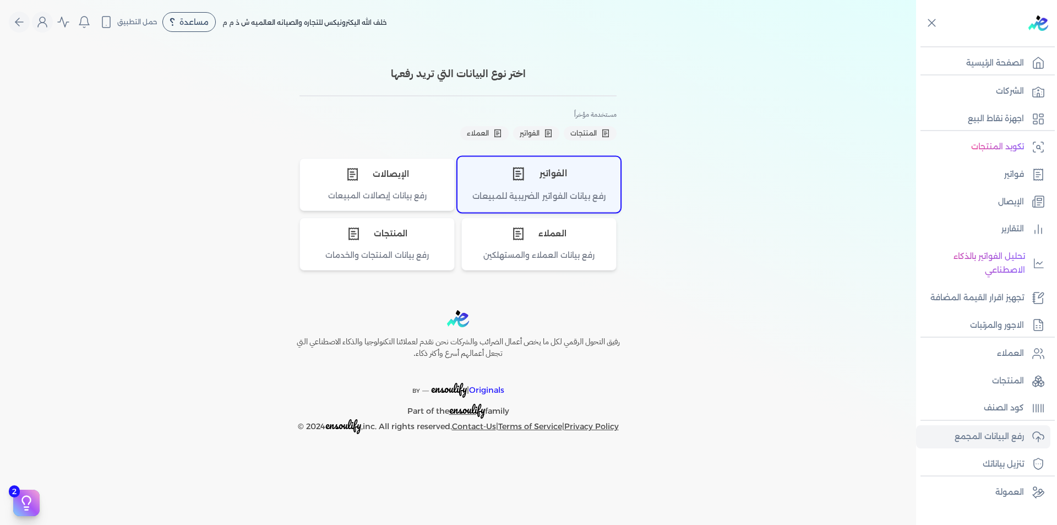
click at [558, 187] on div "الفواتير" at bounding box center [539, 173] width 162 height 33
click at [576, 179] on div "الفواتير" at bounding box center [539, 173] width 162 height 33
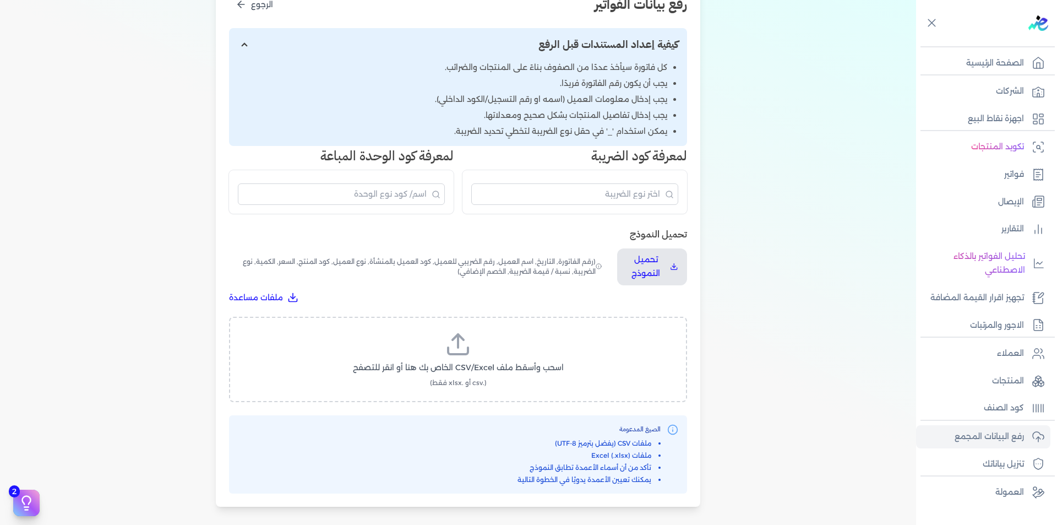
scroll to position [165, 0]
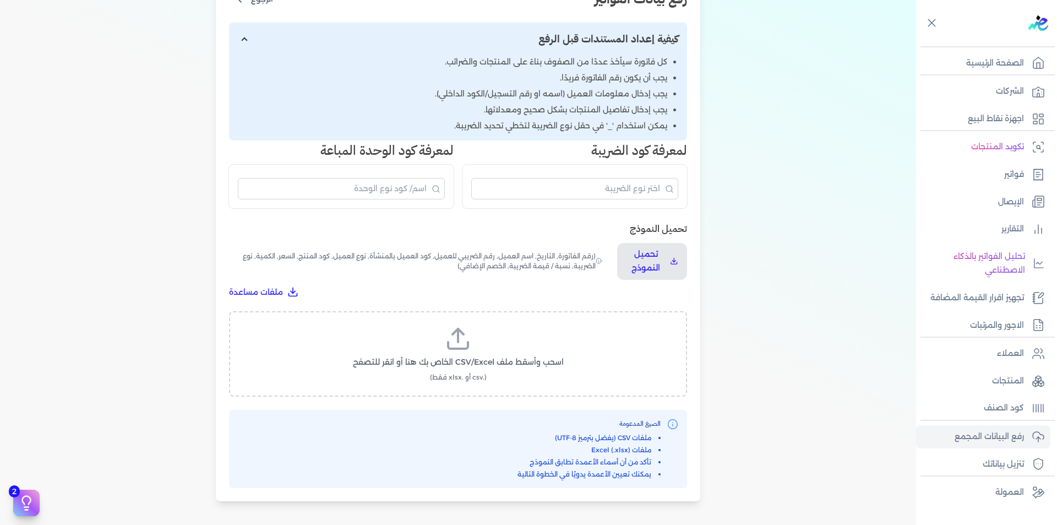
click at [454, 336] on icon at bounding box center [458, 338] width 26 height 26
click at [0, 0] on input "اسحب وأسقط ملف CSV/Excel الخاص بك هنا أو انقر للتصفح (.csv أو .xlsx فقط)" at bounding box center [0, 0] width 0 height 0
click at [479, 370] on span "تحميل الملف" at bounding box center [491, 373] width 46 height 12
select select "رقم الفاتورة"
select select "التاريخ"
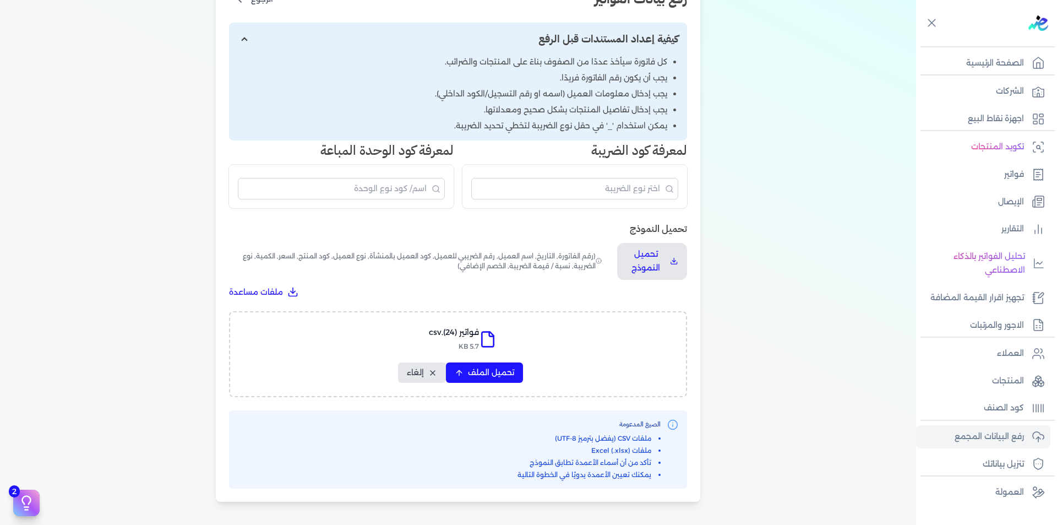
select select "أسم العميل"
select select "الرقم الضريبي"
select select "نوع العميل"
select select "الرقم التسلسلي الداخلي"
select select "وصف البند"
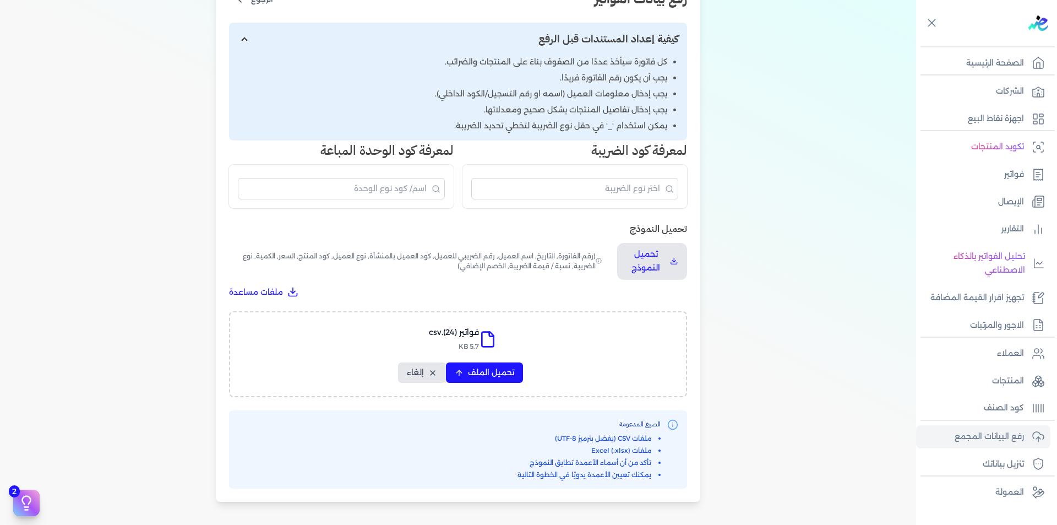
select select "سيريال المنتج"
select select "السعر"
select select "الكمية"
select select "نوع الضريبة"
select select "نسبة / قيمة الضريبة"
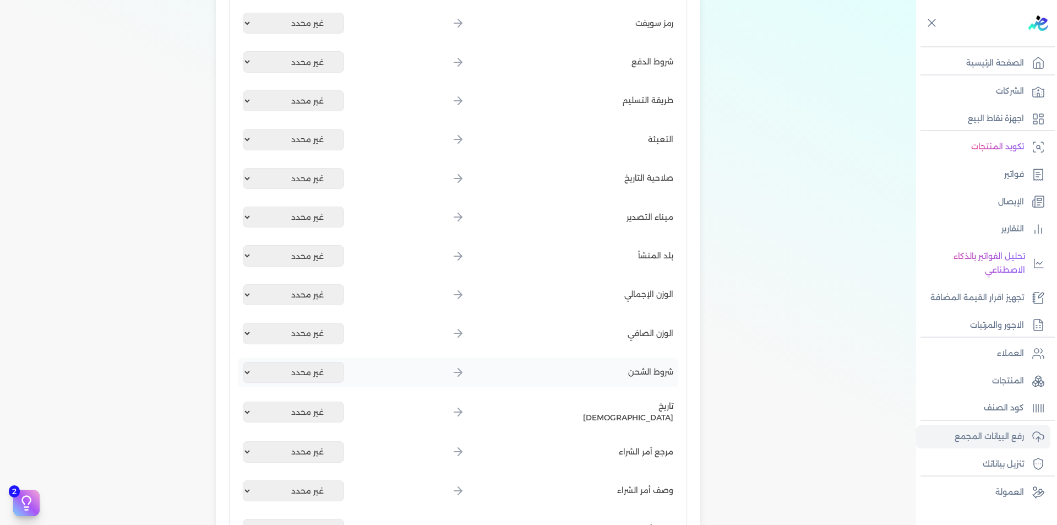
scroll to position [1477, 0]
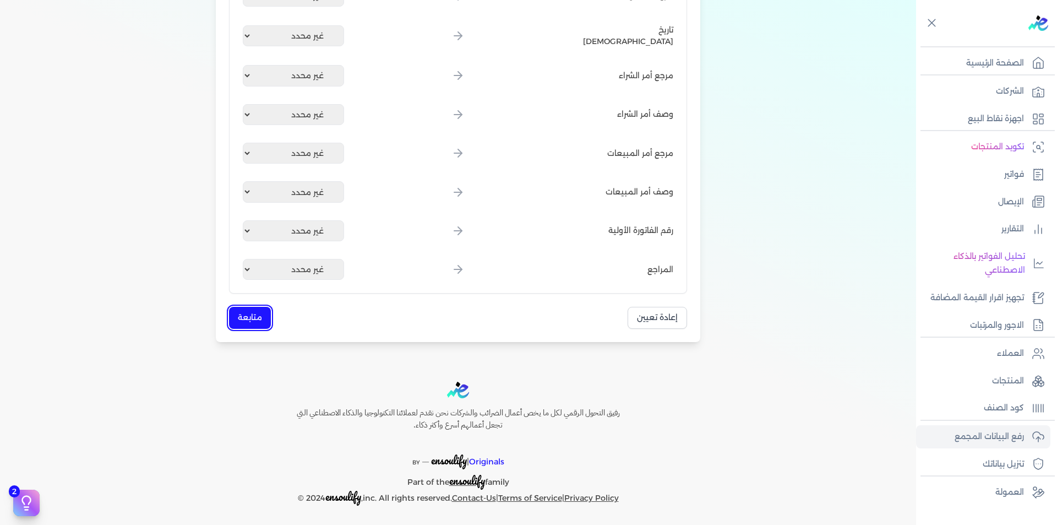
click at [260, 325] on button "متابعة" at bounding box center [250, 317] width 42 height 21
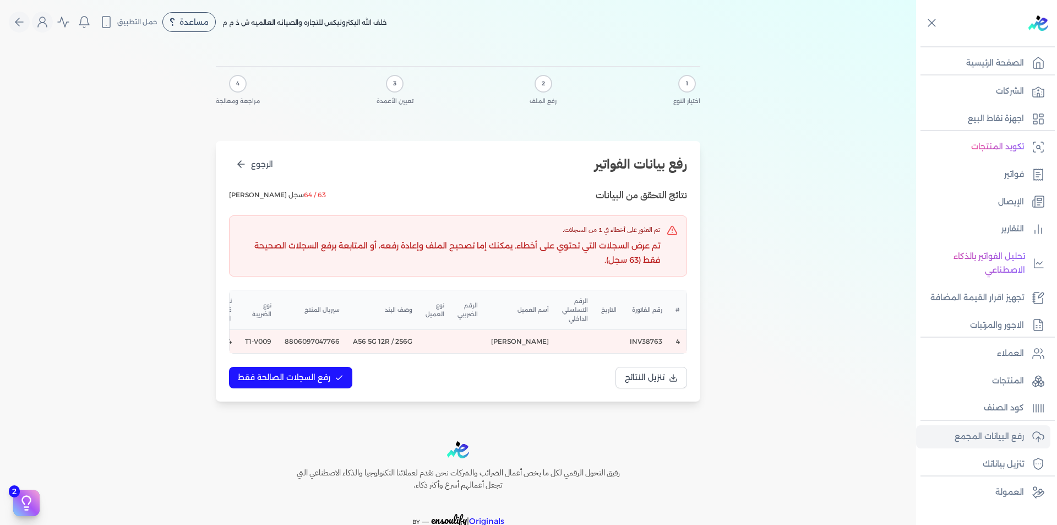
scroll to position [0, -220]
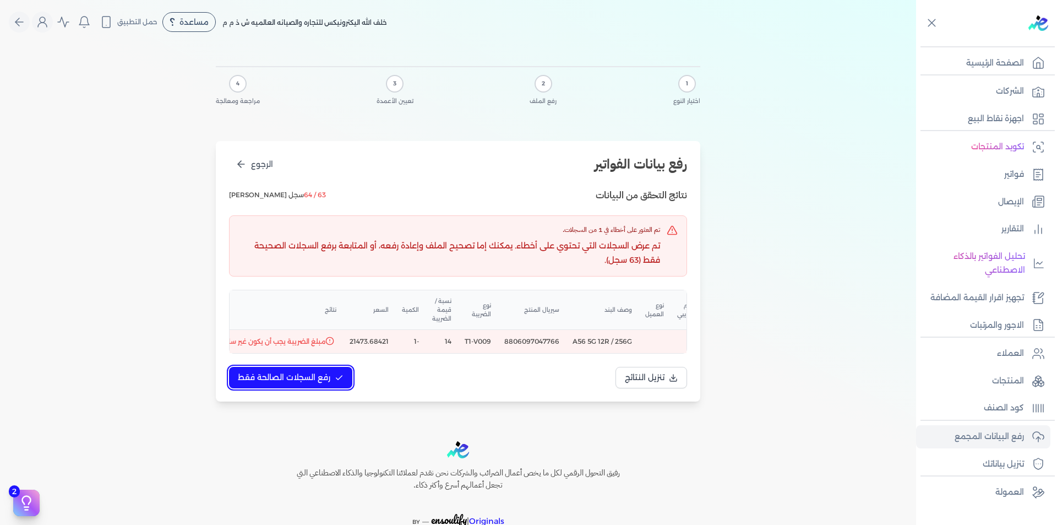
click at [290, 383] on span "رفع السجلات الصالحة فقط" at bounding box center [284, 378] width 92 height 12
